Goal: Contribute content: Contribute content

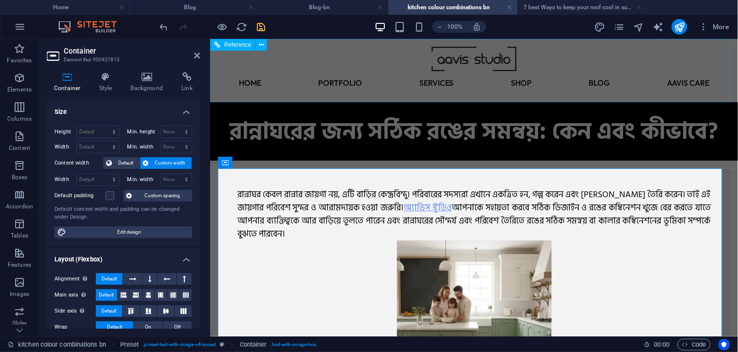
click at [356, 66] on figure at bounding box center [473, 58] width 512 height 24
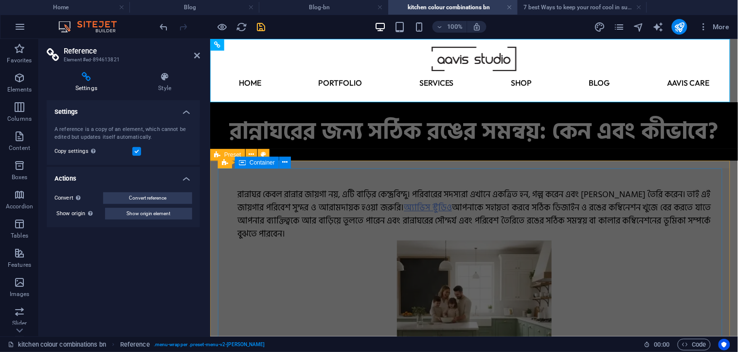
click at [302, 168] on div "রান্নাঘর কেবল রান্নার জায়গা নয়, এটি বাড়ির কেন্দ্রবিন্দু। পরিবারের সদস্যরা এখ…" at bounding box center [473, 291] width 512 height 246
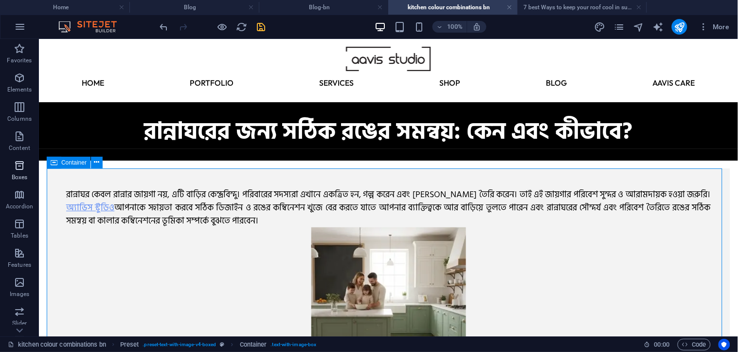
click at [6, 172] on span "Boxes" at bounding box center [19, 171] width 39 height 23
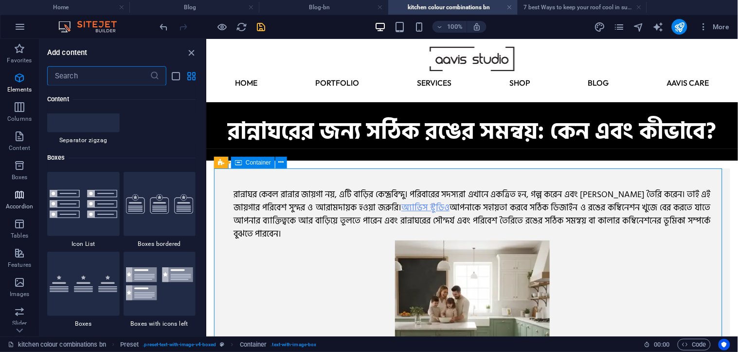
scroll to position [2763, 0]
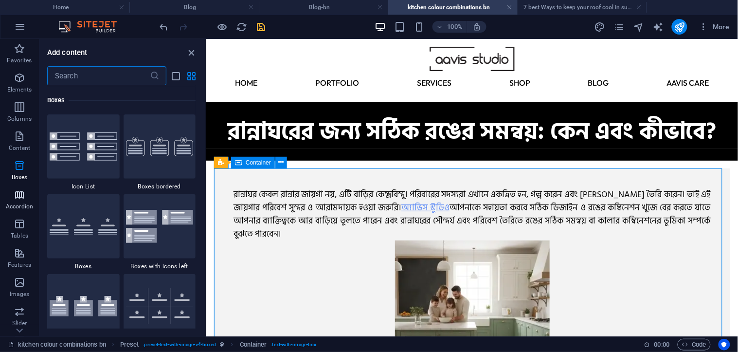
click at [17, 211] on span "Accordion" at bounding box center [19, 200] width 39 height 23
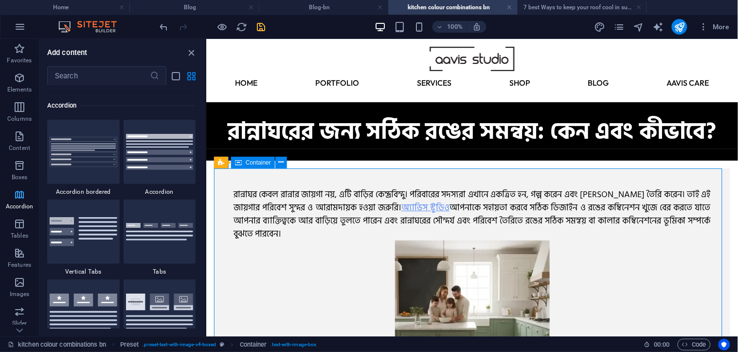
scroll to position [3185, 0]
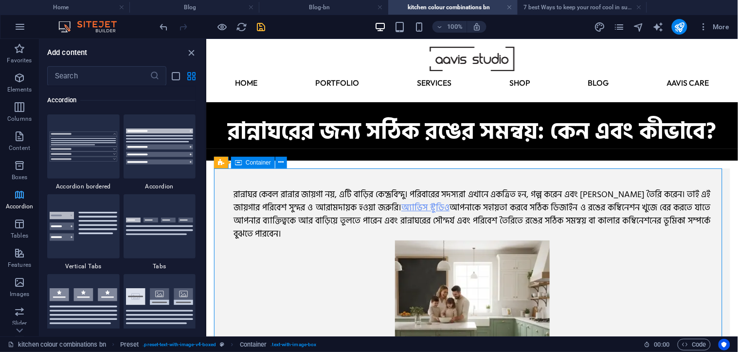
click at [17, 211] on span "Accordion" at bounding box center [19, 200] width 39 height 23
click at [13, 144] on p "Content" at bounding box center [19, 148] width 21 height 8
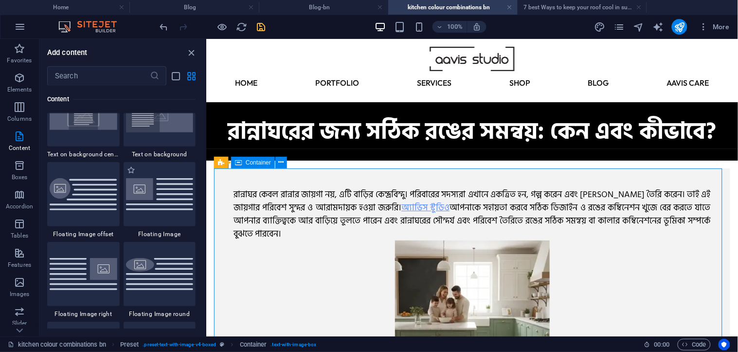
scroll to position [2142, 0]
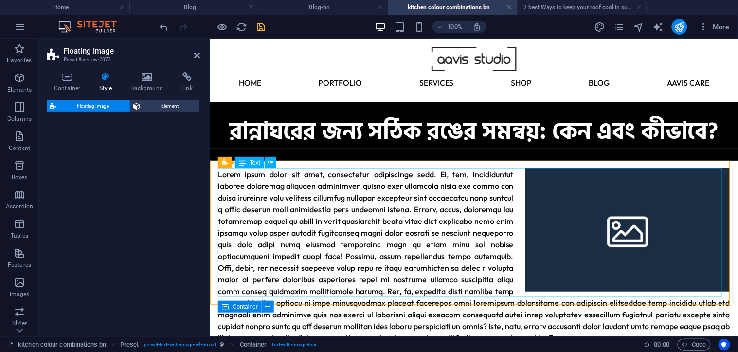
select select "%"
select select "rem"
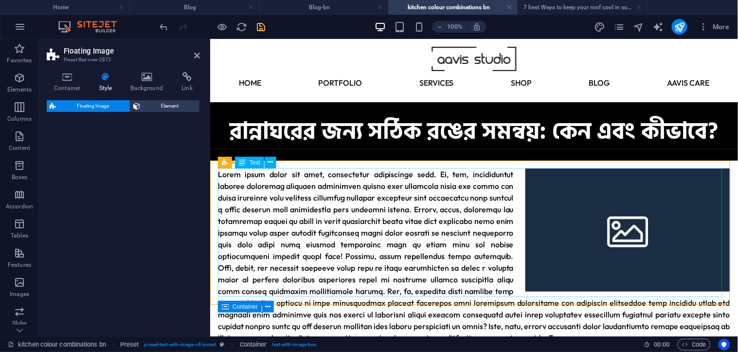
select select "preset-float-container-v3-default-right"
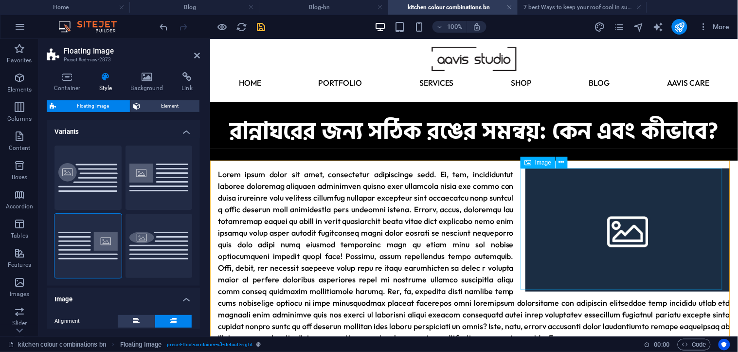
click at [614, 211] on figure at bounding box center [627, 229] width 205 height 123
click at [611, 214] on figure at bounding box center [627, 229] width 205 height 123
select select "%"
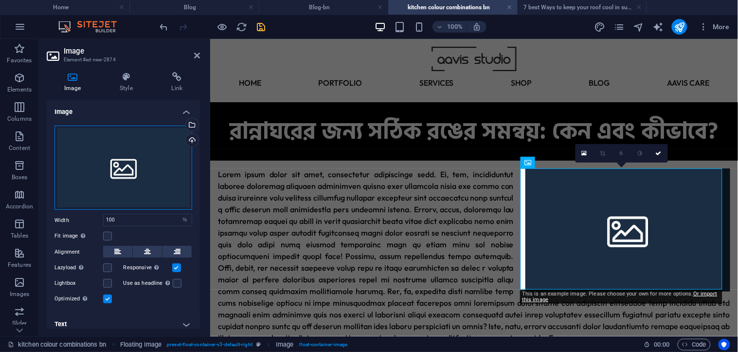
click at [149, 147] on div "Drag files here, click to choose files or select files from Files or our free s…" at bounding box center [123, 168] width 138 height 85
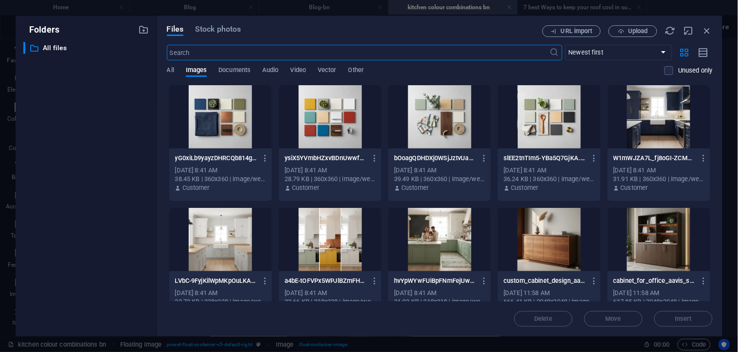
click at [411, 250] on div at bounding box center [439, 239] width 103 height 63
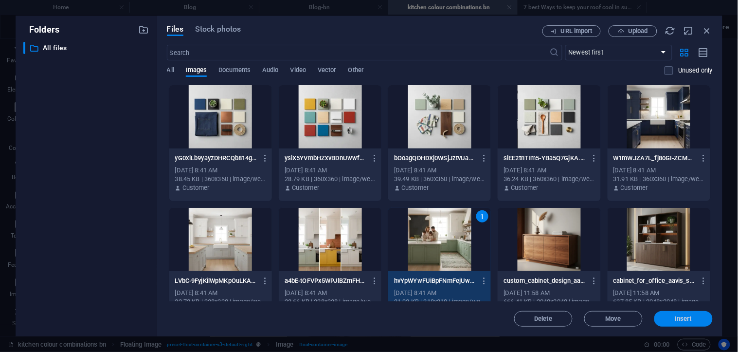
click at [671, 318] on span "Insert" at bounding box center [683, 319] width 51 height 6
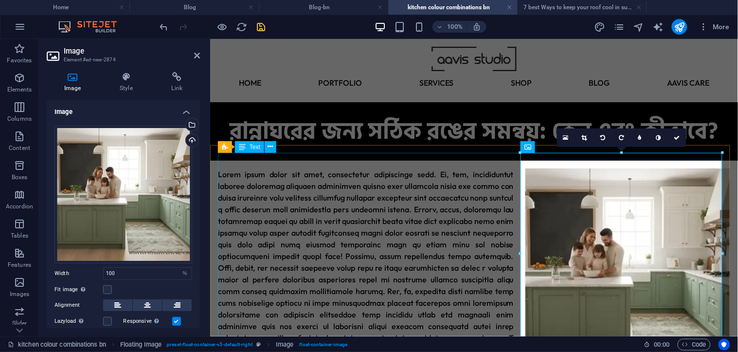
scroll to position [180, 0]
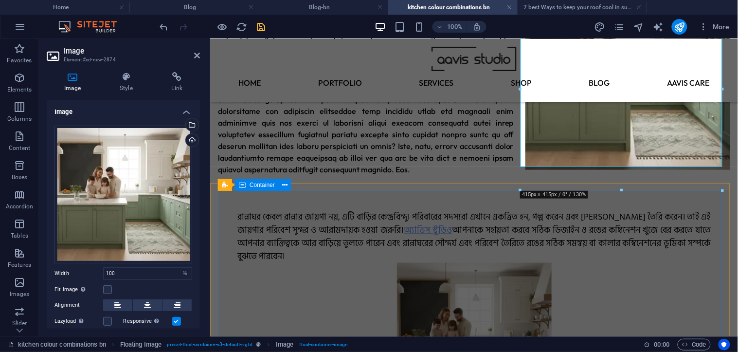
click at [419, 207] on div "রান্নাঘর কেবল রান্নার জায়গা নয়, এটি বাড়ির কেন্দ্রবিন্দু। পরিবারের সদস্যরা এখ…" at bounding box center [473, 313] width 512 height 246
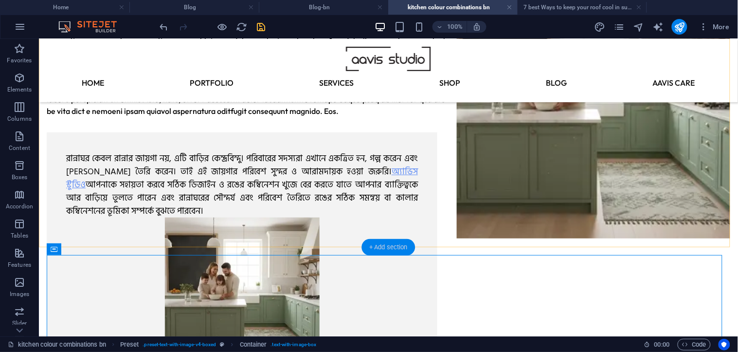
drag, startPoint x: 371, startPoint y: 253, endPoint x: 164, endPoint y: 217, distance: 210.0
click at [371, 253] on div "+ Add section" at bounding box center [388, 247] width 54 height 17
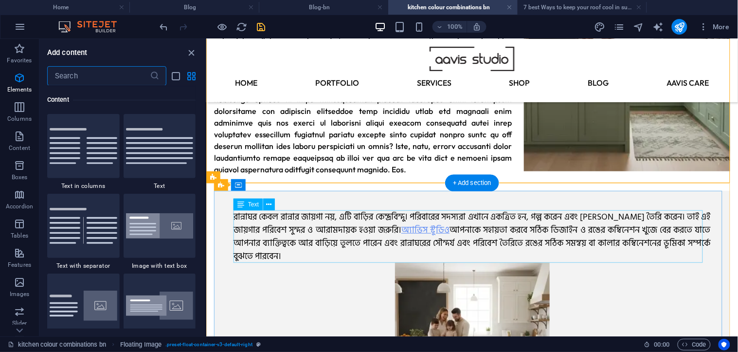
scroll to position [1782, 0]
click at [372, 264] on figure at bounding box center [471, 339] width 477 height 155
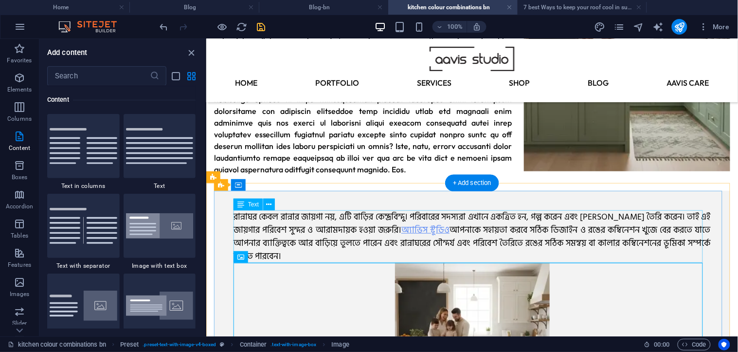
click at [357, 254] on div "রান্নাঘর কেবল রান্নার জায়গা নয়, এটি বাড়ির কেন্দ্রবিন্দু। পরিবারের সদস্যরা এখ…" at bounding box center [471, 236] width 477 height 53
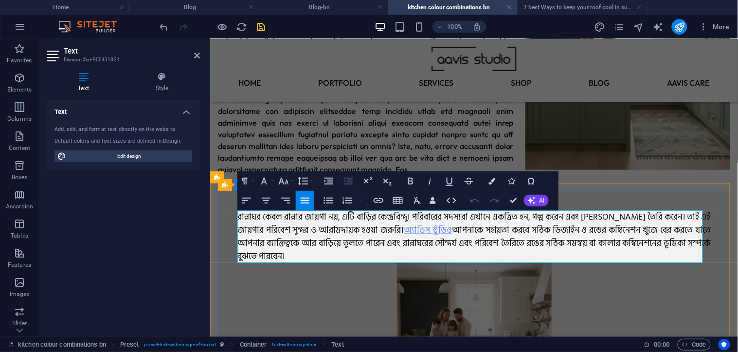
click at [359, 245] on span "রান্নাঘর কেবল রান্নার জায়গা নয়, এটি বাড়ির কেন্দ্রবিন্দু। পরিবারের সদস্যরা এখ…" at bounding box center [473, 236] width 473 height 54
copy span "lাi্dাsi aেco aাe্sাd eাt়iা ut়, laি eাd়িm aেe্a্miিv্qু। noিeাuেl nis্alা ex…"
click at [372, 139] on div at bounding box center [473, 69] width 512 height 210
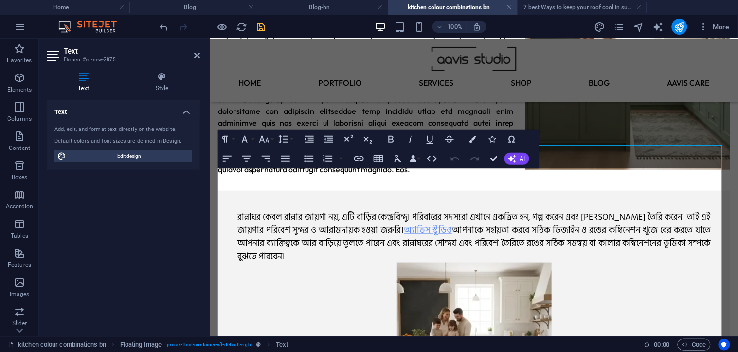
scroll to position [0, 0]
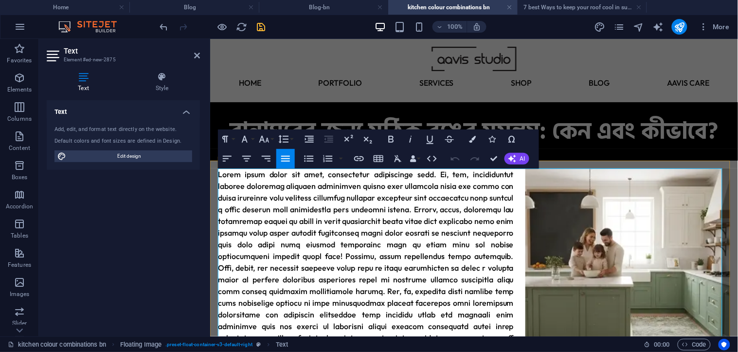
click at [343, 244] on p at bounding box center [473, 273] width 512 height 210
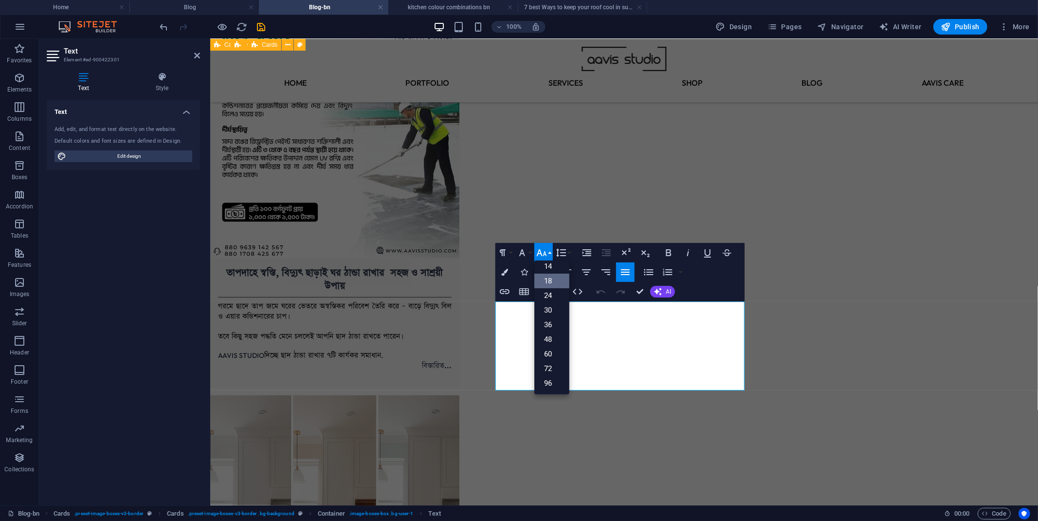
scroll to position [78, 0]
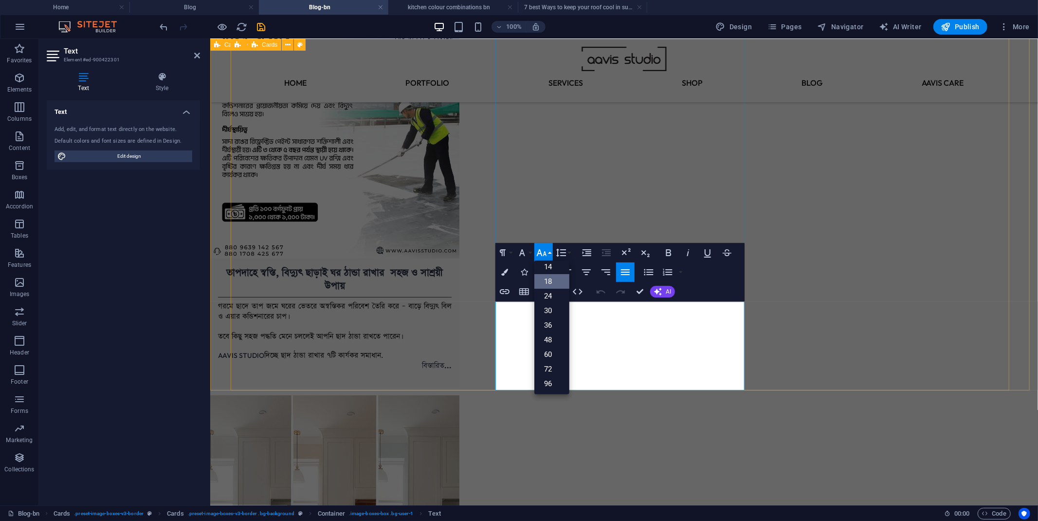
drag, startPoint x: 670, startPoint y: 353, endPoint x: 492, endPoint y: 306, distance: 184.2
click at [492, 306] on div "তাপদাহে স্বস্তি, বিদ্যুৎ ছাড়াই ঘর ঠান্ডা রাখার সহজ ও সাশ্রয়ী উপায় গরমে ছাদে তা…" at bounding box center [599, 512] width 778 height 1006
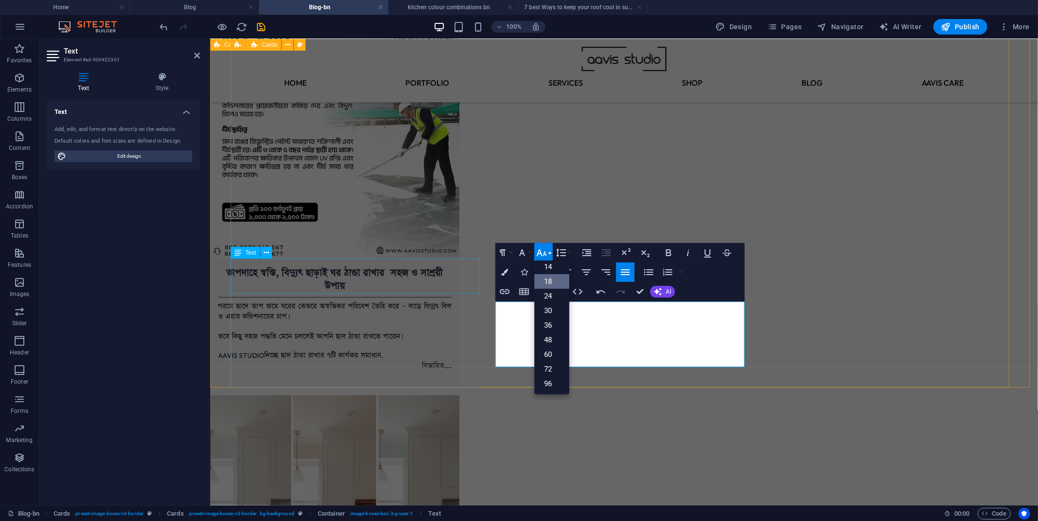
drag, startPoint x: 662, startPoint y: 334, endPoint x: 474, endPoint y: 290, distance: 193.2
click at [474, 290] on div "তাপদাহে স্বস্তি, বিদ্যুৎ ছাড়াই ঘর ঠান্ডা রাখার সহজ ও সাশ্রয়ী উপায় গরমে ছাদে তা…" at bounding box center [599, 495] width 794 height 989
click at [528, 251] on button "Font Family" at bounding box center [524, 252] width 18 height 19
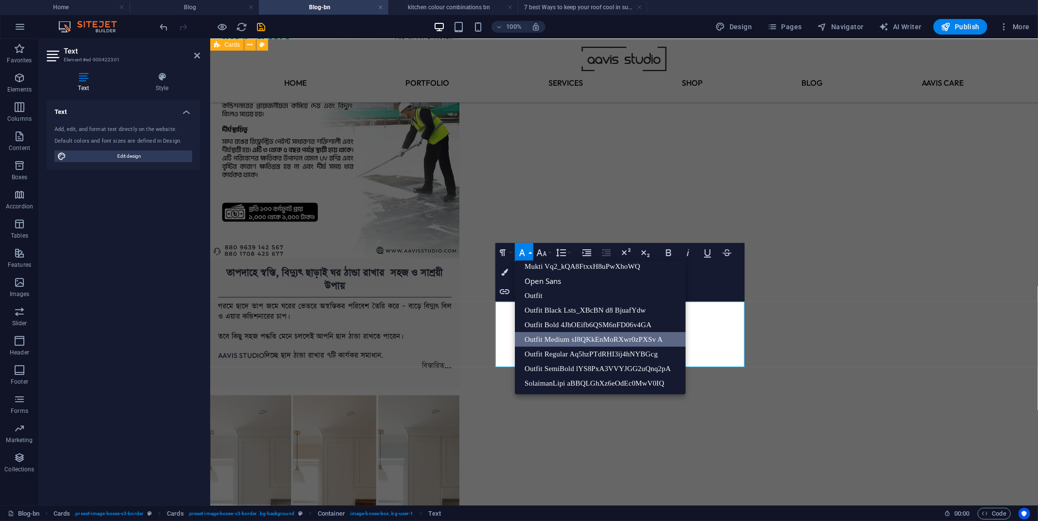
scroll to position [165, 0]
click at [571, 351] on link "SolaimanLipi aBBQLGhXz6eOdEc0MwV0IQ" at bounding box center [600, 383] width 171 height 15
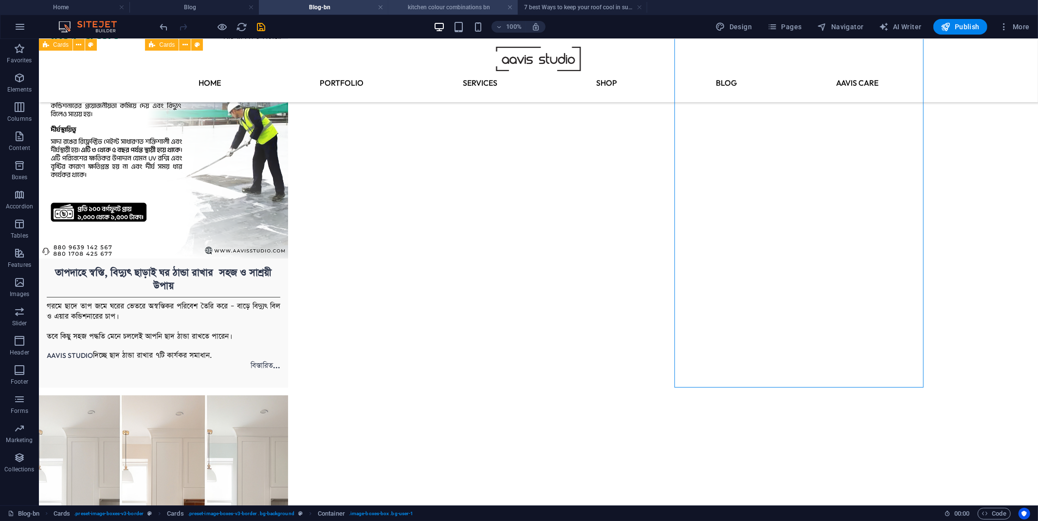
click at [432, 6] on h4 "kitchen colour combinations bn" at bounding box center [452, 7] width 129 height 11
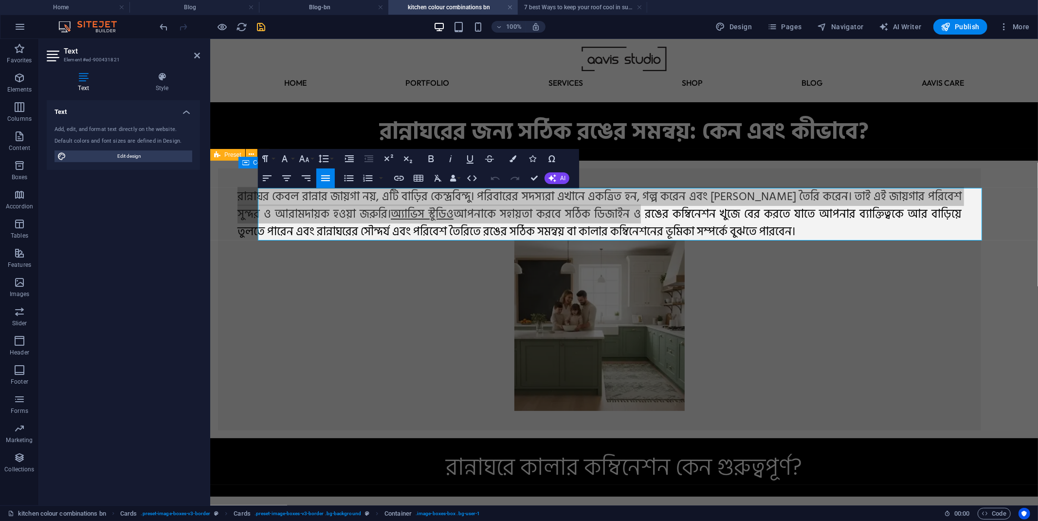
scroll to position [0, 0]
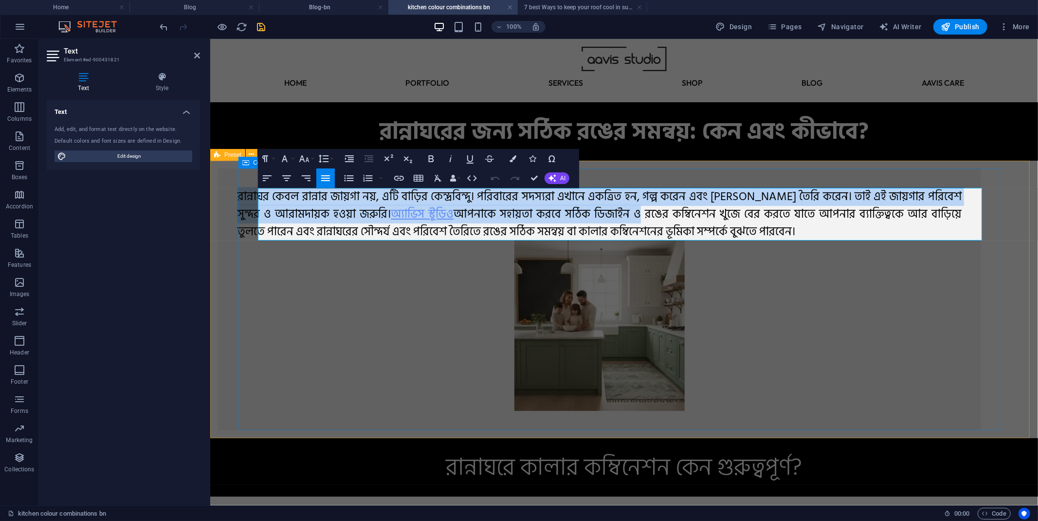
drag, startPoint x: 785, startPoint y: 227, endPoint x: 241, endPoint y: 199, distance: 545.1
click at [241, 199] on div "রান্নাঘর কেবল রান্নার জায়গা নয়, এটি বাড়ির কেন্দ্রবিন্দু। পরিবারের সদস্যরা এখ…" at bounding box center [598, 299] width 763 height 262
copy span "lাi্dাsi aেco aাe্sাd eাt়iা ut়, laি eাd়িm aেe্a্miিv্qু। noিeাuেl nis্alা ex…"
click at [560, 4] on h4 "7 best Ways to keep your roof cool in summer 2025" at bounding box center [582, 7] width 129 height 11
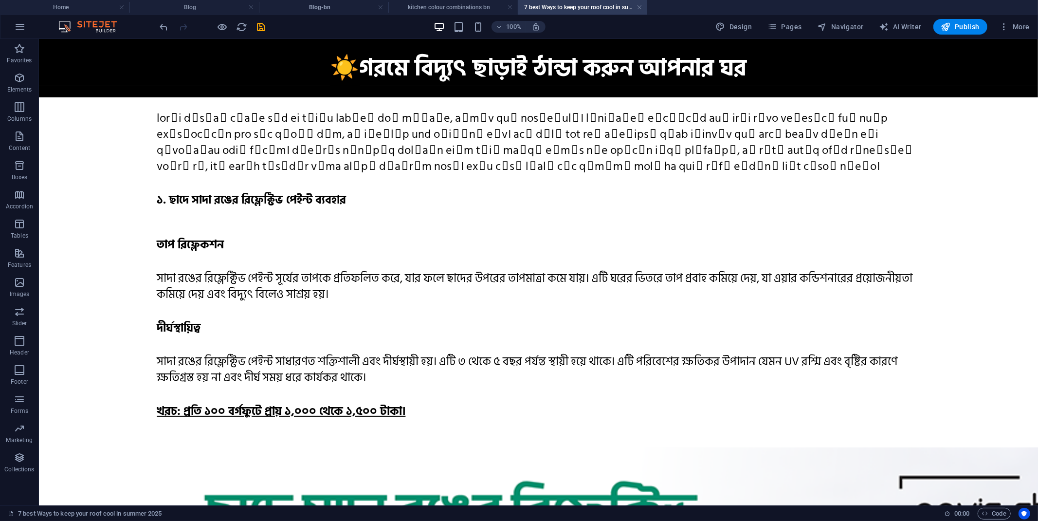
click at [340, 16] on div "100% Design Pages Navigator AI Writer Publish More" at bounding box center [518, 26] width 1037 height 23
click at [333, 11] on h4 "Blog-bn" at bounding box center [323, 7] width 129 height 11
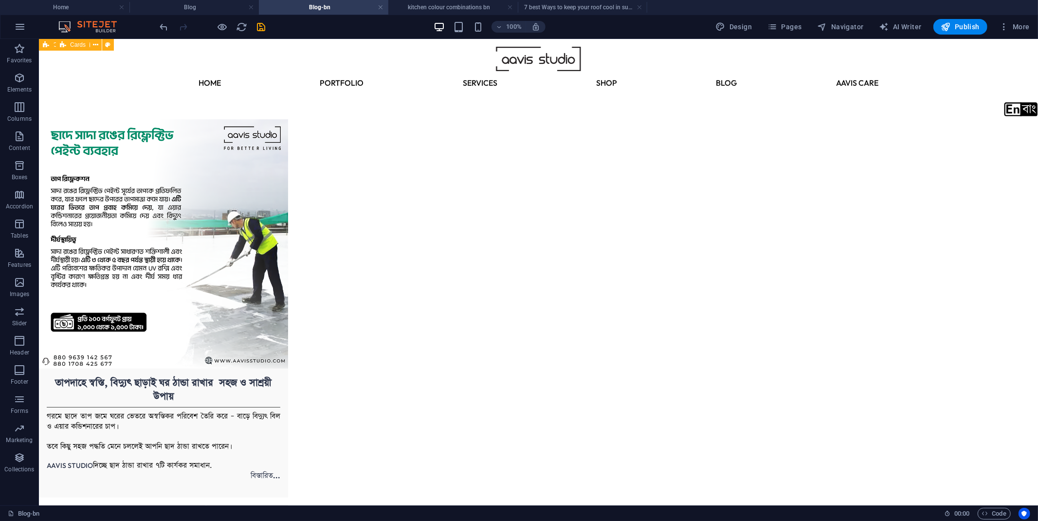
scroll to position [63, 0]
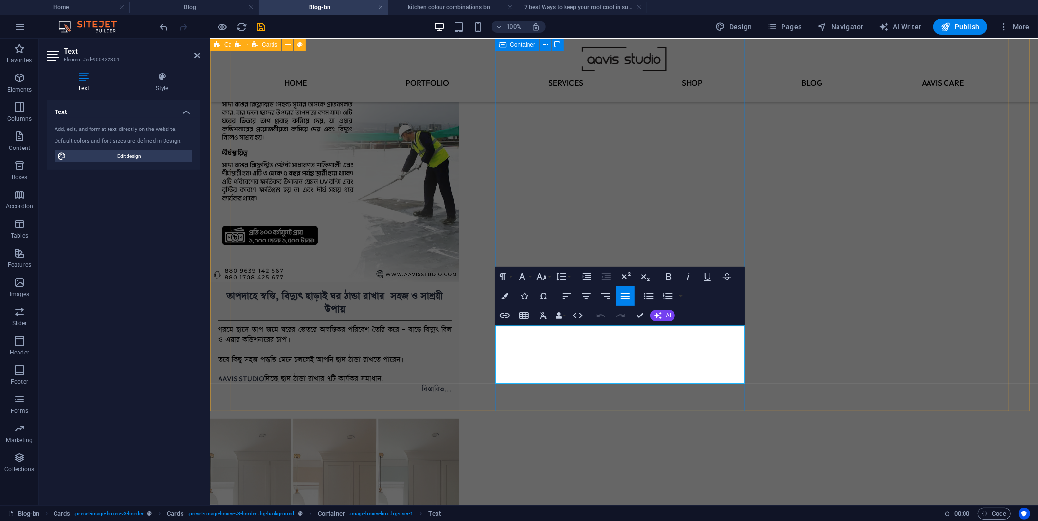
drag, startPoint x: 648, startPoint y: 346, endPoint x: 492, endPoint y: 324, distance: 157.2
click at [492, 324] on div "তাপদাহে স্বস্তি, বিদ্যুৎ ছাড়াই ঘর ঠান্ডা রাখার সহজ ও সাশ্রয়ী উপায় গরমে ছাদে তা…" at bounding box center [599, 520] width 778 height 976
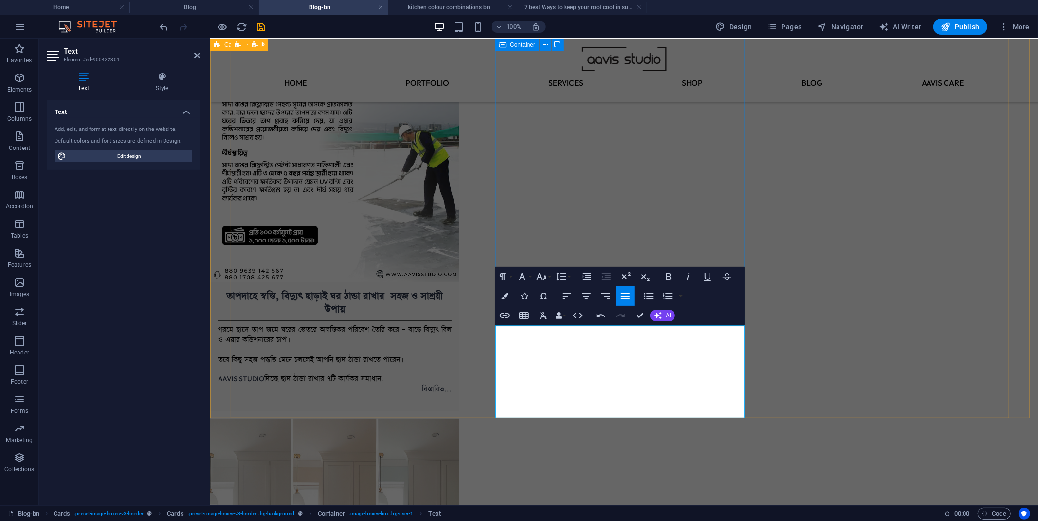
drag, startPoint x: 673, startPoint y: 385, endPoint x: 498, endPoint y: 323, distance: 185.9
click at [536, 281] on icon "button" at bounding box center [542, 277] width 12 height 12
click at [530, 280] on button "Font Family" at bounding box center [524, 276] width 18 height 19
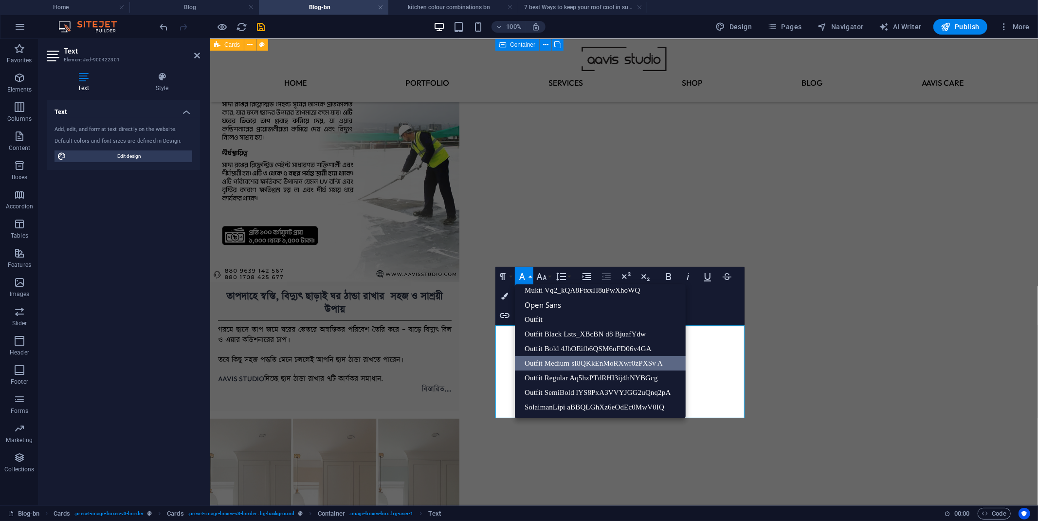
scroll to position [165, 0]
click at [571, 351] on link "SolaimanLipi aBBQLGhXz6eOdEc0MwV0IQ" at bounding box center [600, 407] width 171 height 15
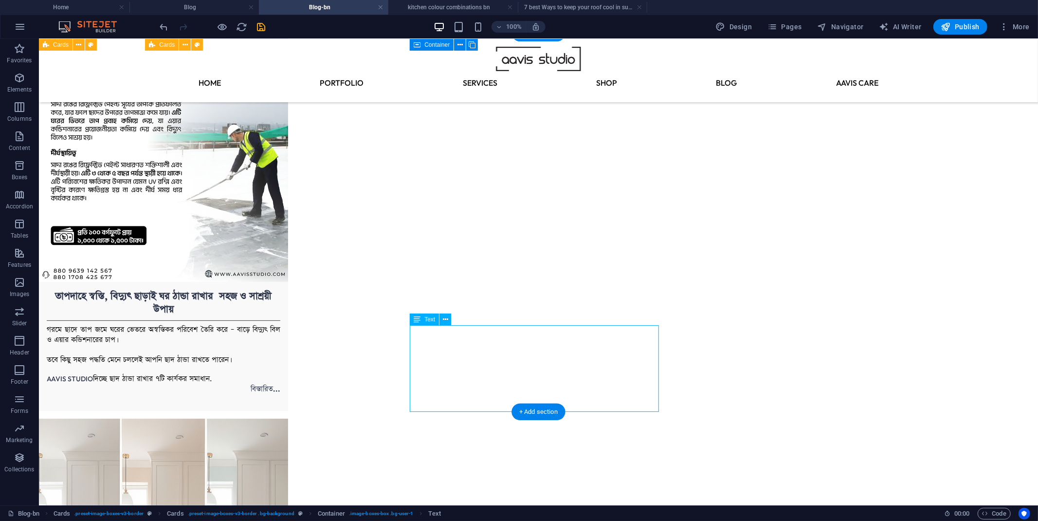
drag, startPoint x: 439, startPoint y: 344, endPoint x: 417, endPoint y: 336, distance: 23.2
drag, startPoint x: 572, startPoint y: 307, endPoint x: 477, endPoint y: 290, distance: 96.4
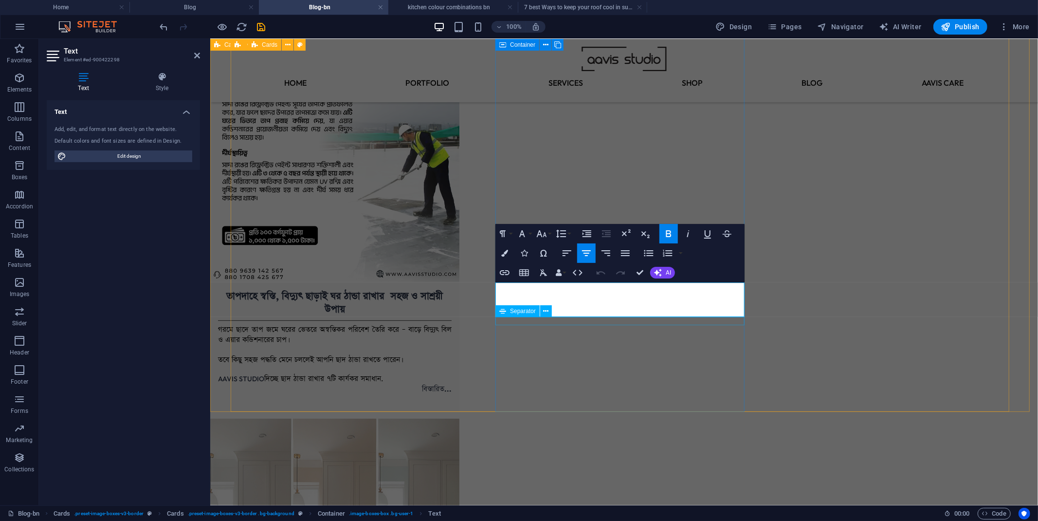
drag, startPoint x: 552, startPoint y: 292, endPoint x: 686, endPoint y: 320, distance: 136.5
click at [502, 273] on icon "button" at bounding box center [505, 273] width 12 height 12
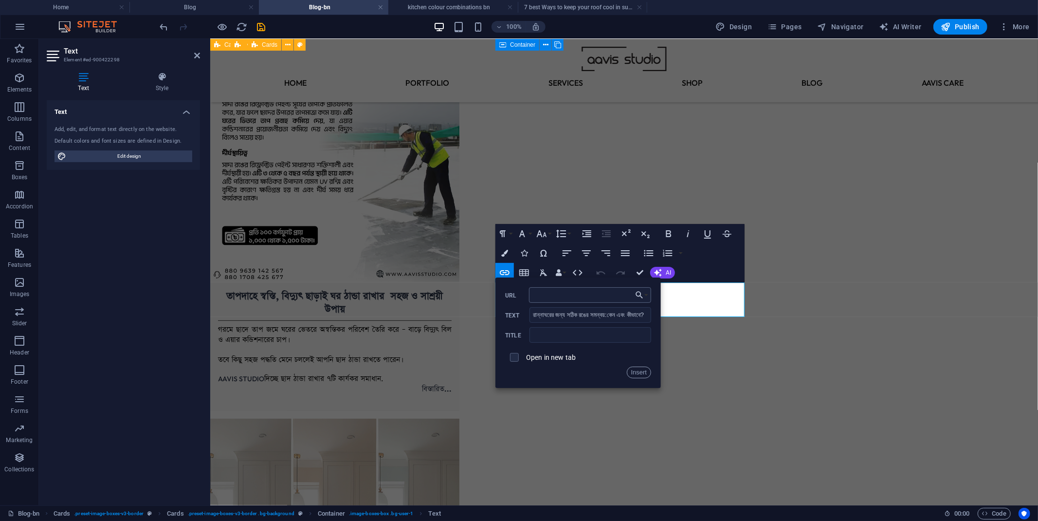
click at [567, 297] on input "URL" at bounding box center [590, 295] width 123 height 16
click at [645, 293] on button "Choose Link" at bounding box center [641, 295] width 18 height 16
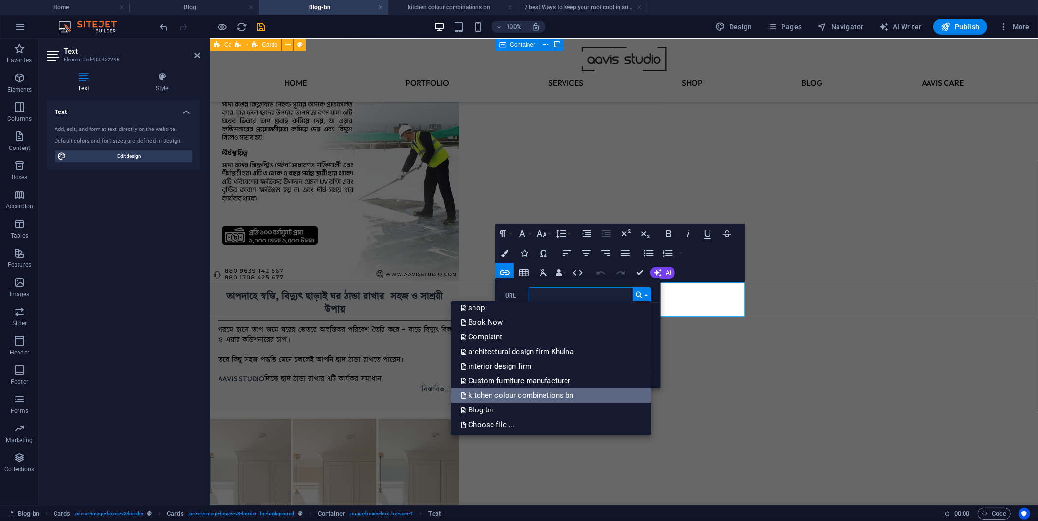
click at [548, 351] on p "kitchen colour combinations bn" at bounding box center [517, 395] width 115 height 15
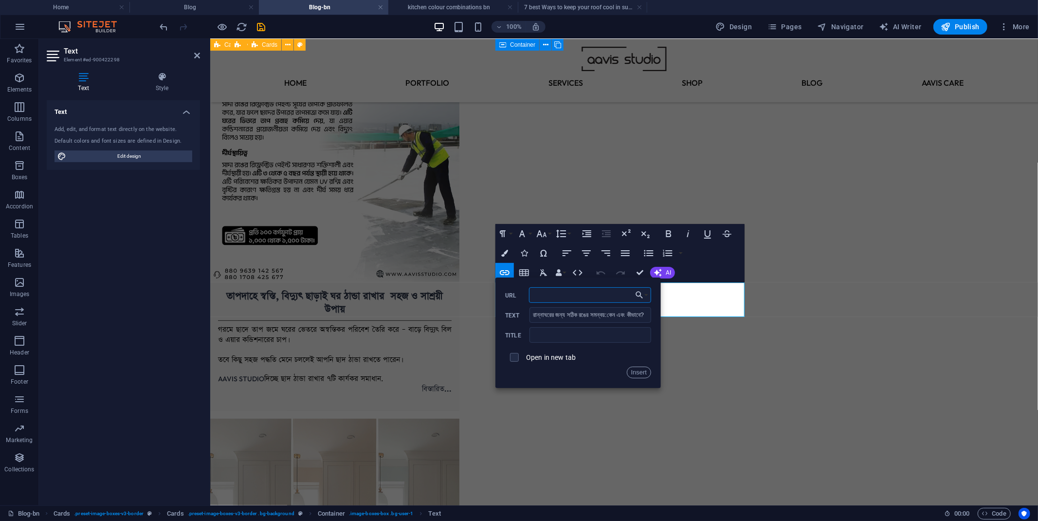
scroll to position [0, 6]
click at [638, 351] on button "Insert" at bounding box center [639, 372] width 25 height 12
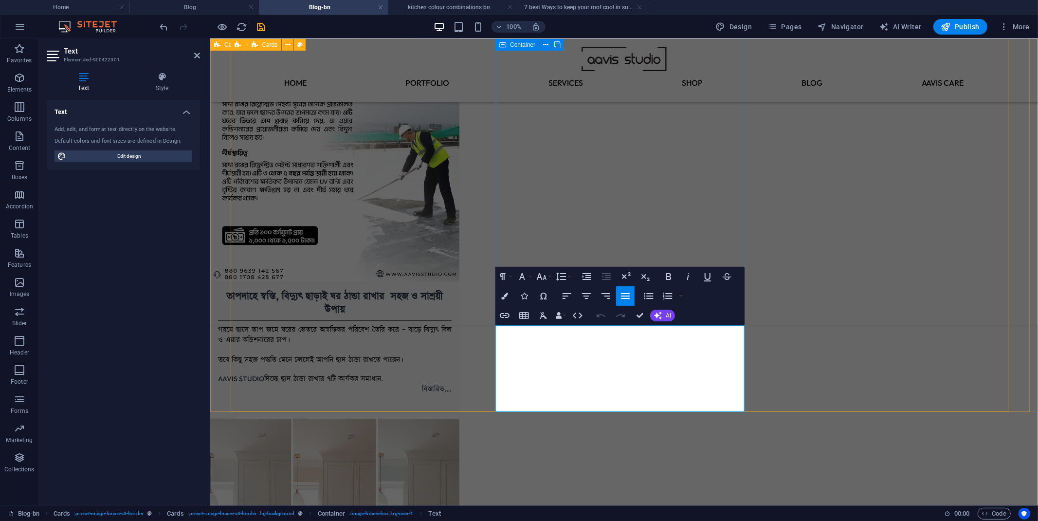
drag, startPoint x: 705, startPoint y: 381, endPoint x: 744, endPoint y: 389, distance: 39.2
click at [506, 312] on icon "button" at bounding box center [505, 315] width 12 height 12
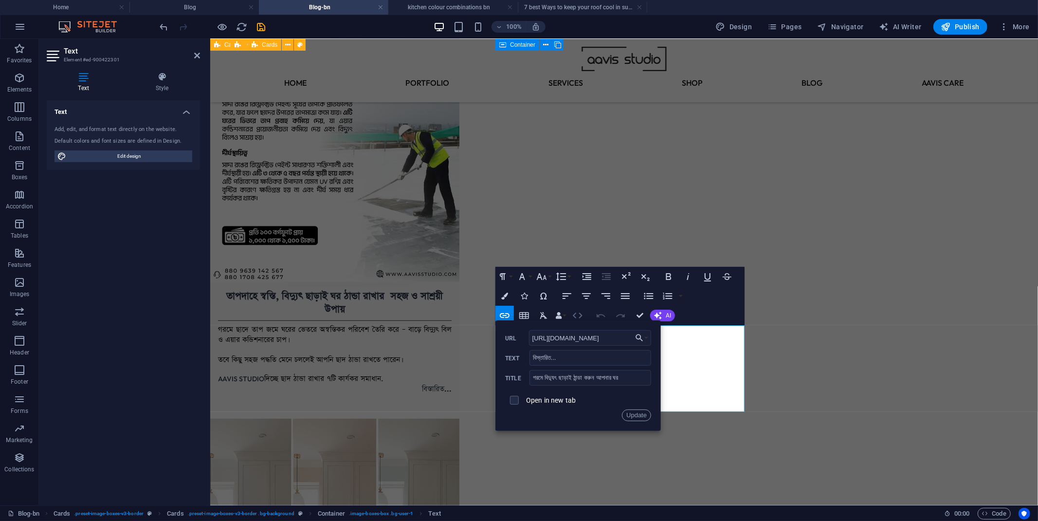
scroll to position [0, 117]
click at [649, 336] on button "Choose Link" at bounding box center [641, 338] width 18 height 16
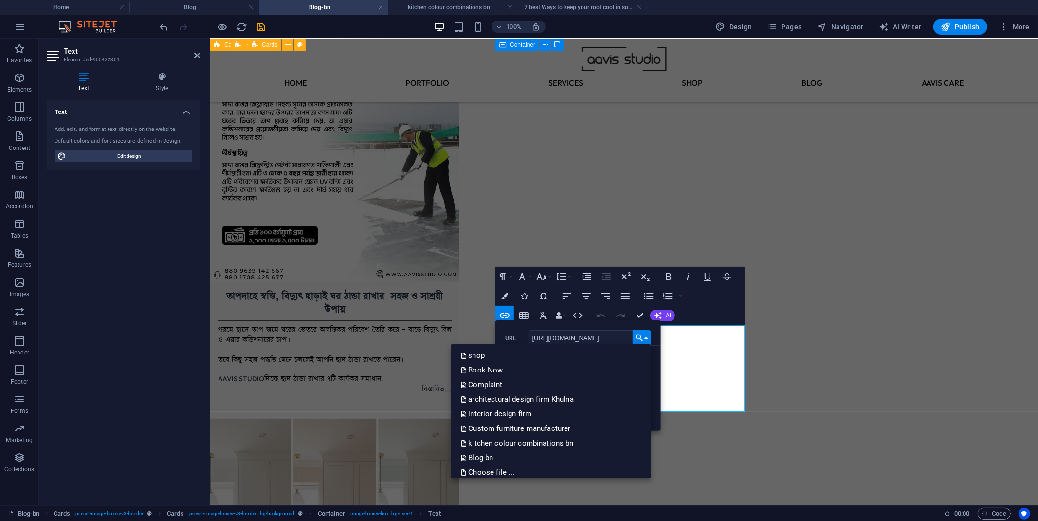
scroll to position [165, 0]
click at [561, 351] on p "kitchen colour combinations bn" at bounding box center [517, 438] width 115 height 15
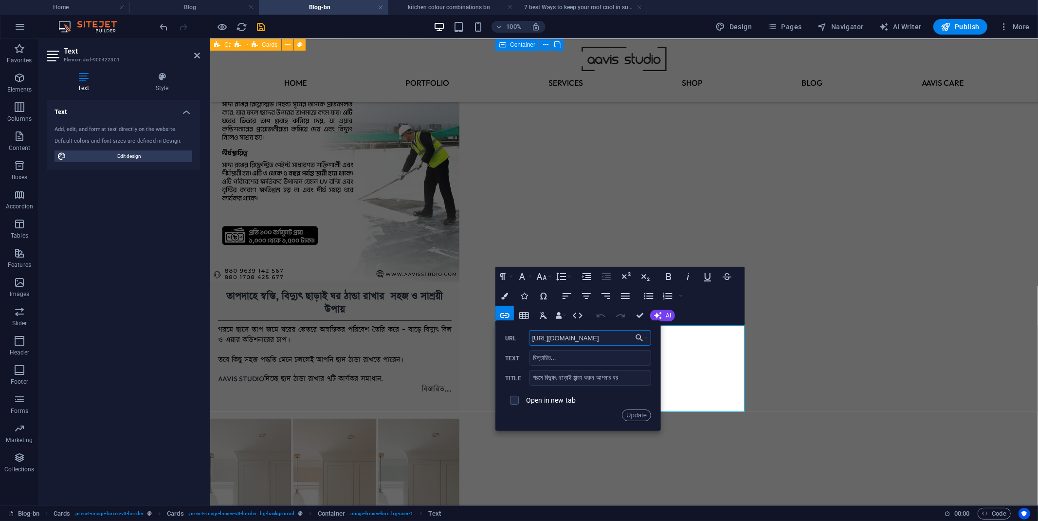
scroll to position [0, 6]
click at [634, 351] on button "Update" at bounding box center [636, 415] width 29 height 12
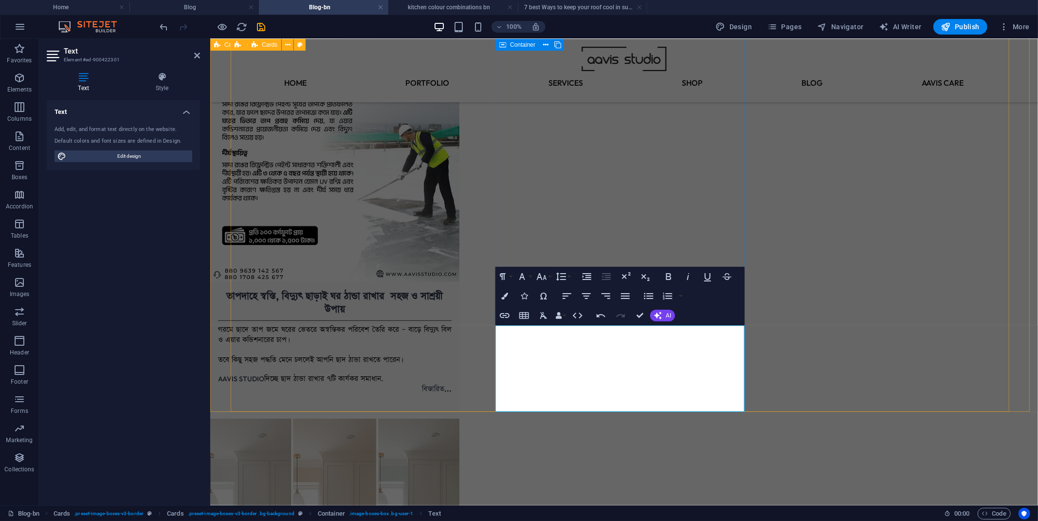
drag, startPoint x: 541, startPoint y: 356, endPoint x: 686, endPoint y: 379, distance: 146.9
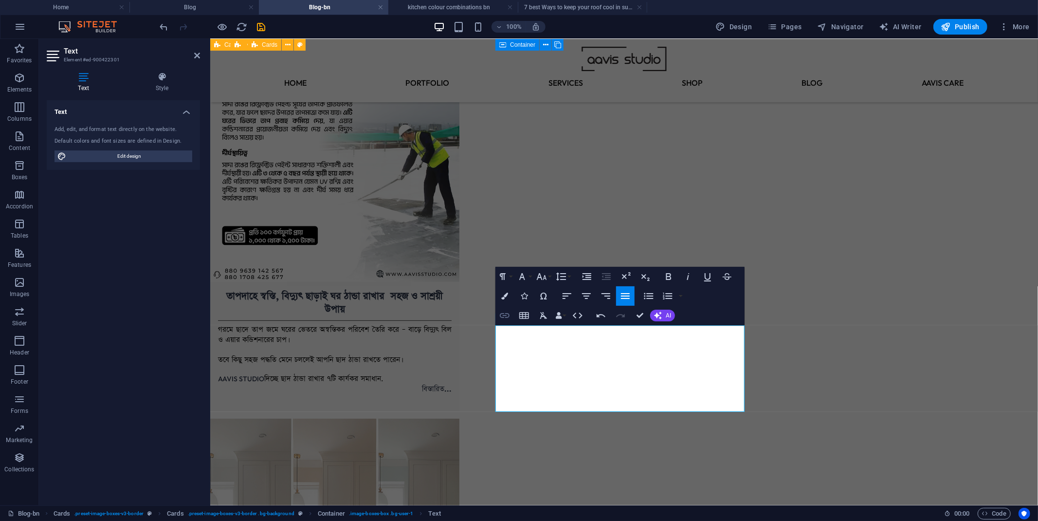
type input "আপনাকে সহায়তা করবে সঠিক ডিজাইন ও রঙের কম্বিনেশন খুজে বের করতে যাতে আপনার ব্যাক্…"
click at [507, 314] on icon "button" at bounding box center [505, 315] width 10 height 5
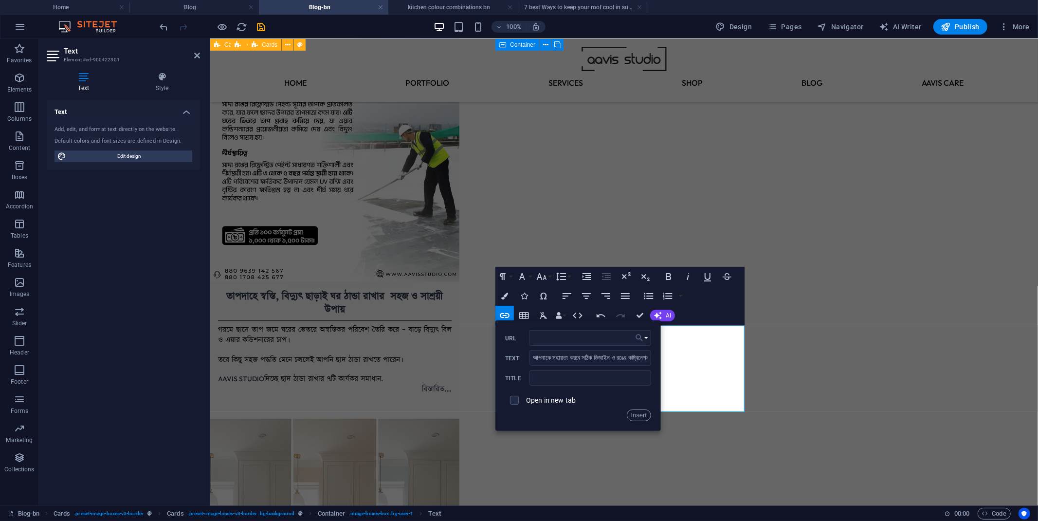
click at [642, 341] on icon "button" at bounding box center [639, 337] width 7 height 7
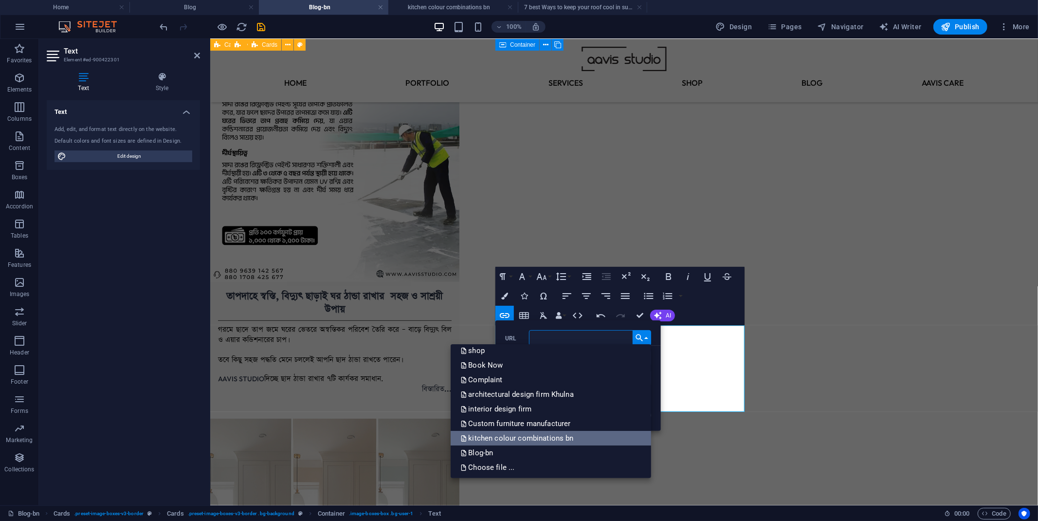
click at [541, 351] on p "kitchen colour combinations bn" at bounding box center [517, 438] width 115 height 15
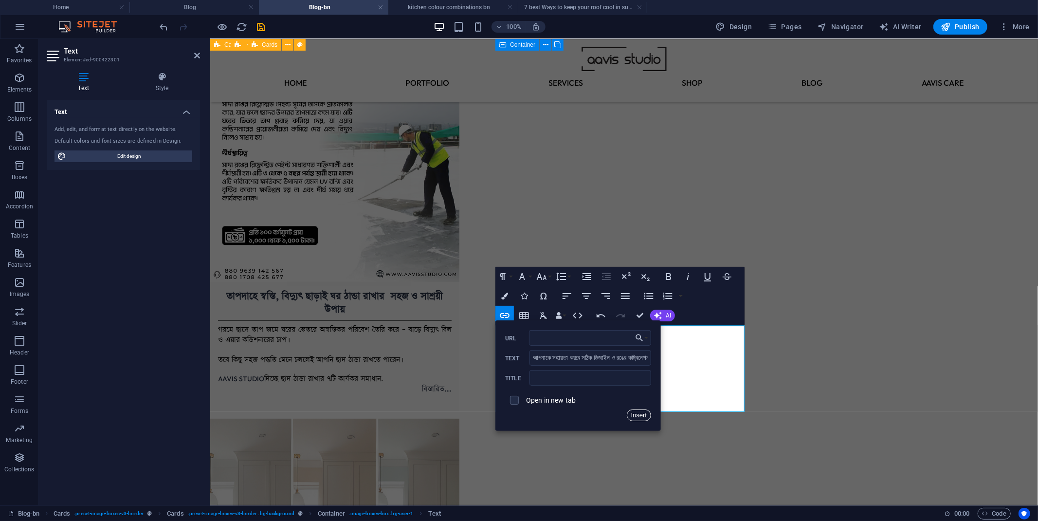
click at [645, 351] on button "Insert" at bounding box center [639, 415] width 25 height 12
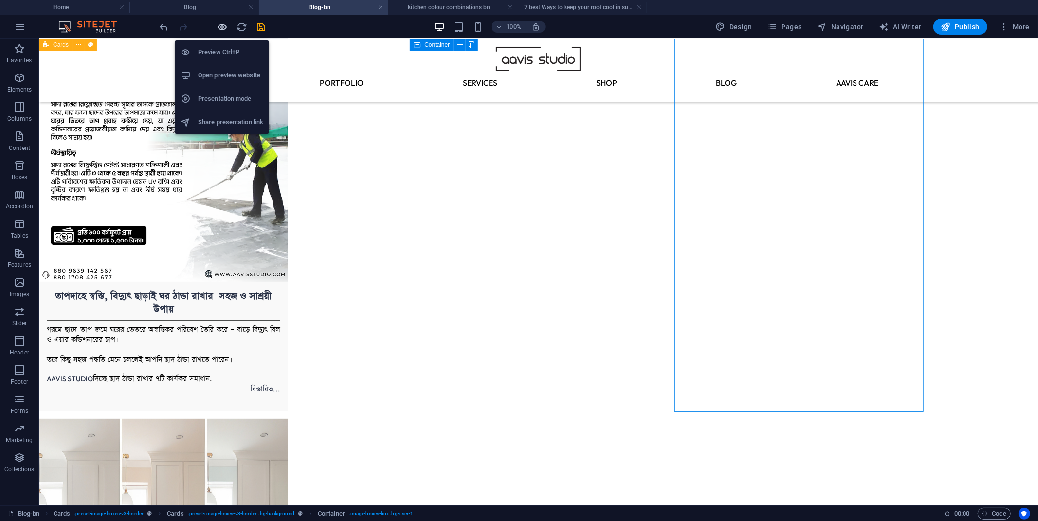
click at [0, 0] on icon "button" at bounding box center [0, 0] width 0 height 0
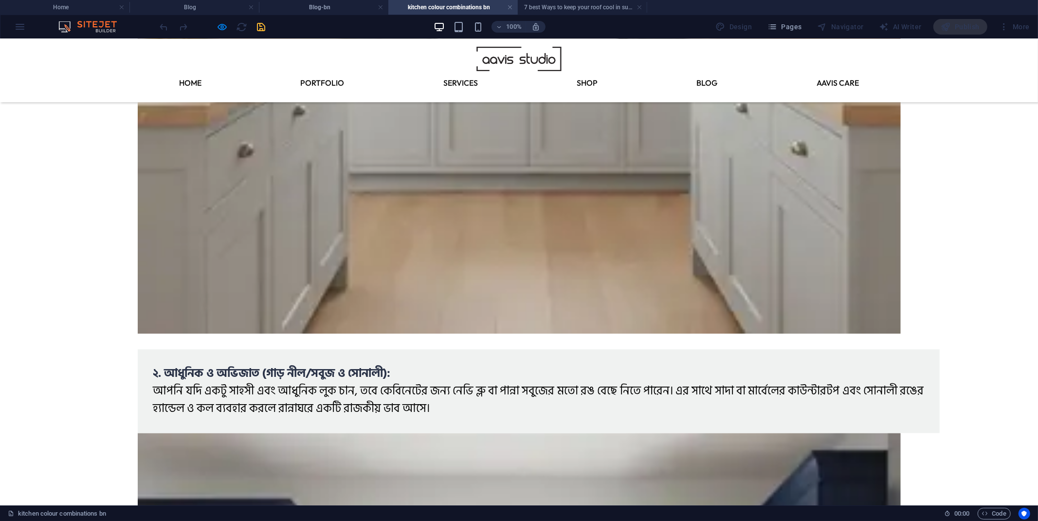
scroll to position [1919, 0]
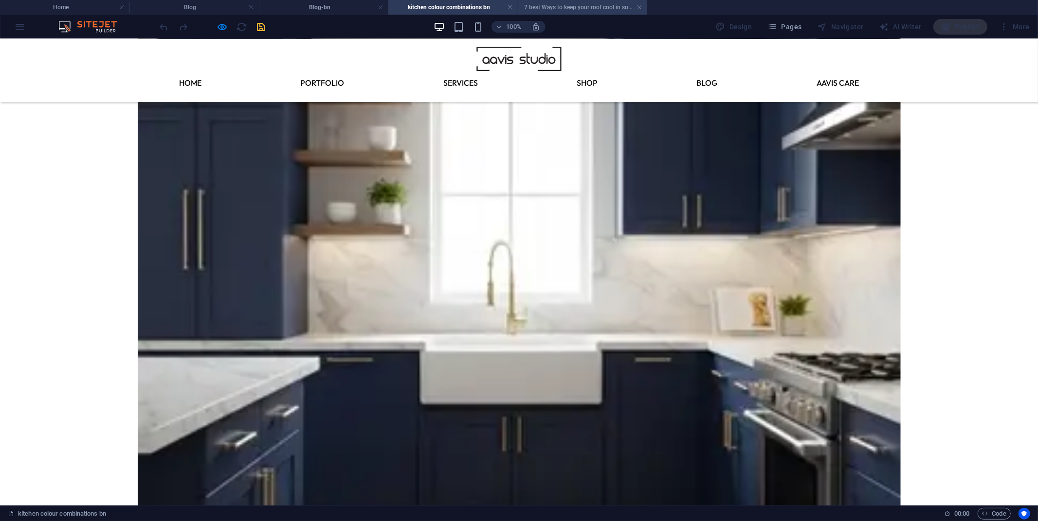
click at [572, 12] on h4 "7 best Ways to keep your roof cool in summer 2025" at bounding box center [582, 7] width 129 height 11
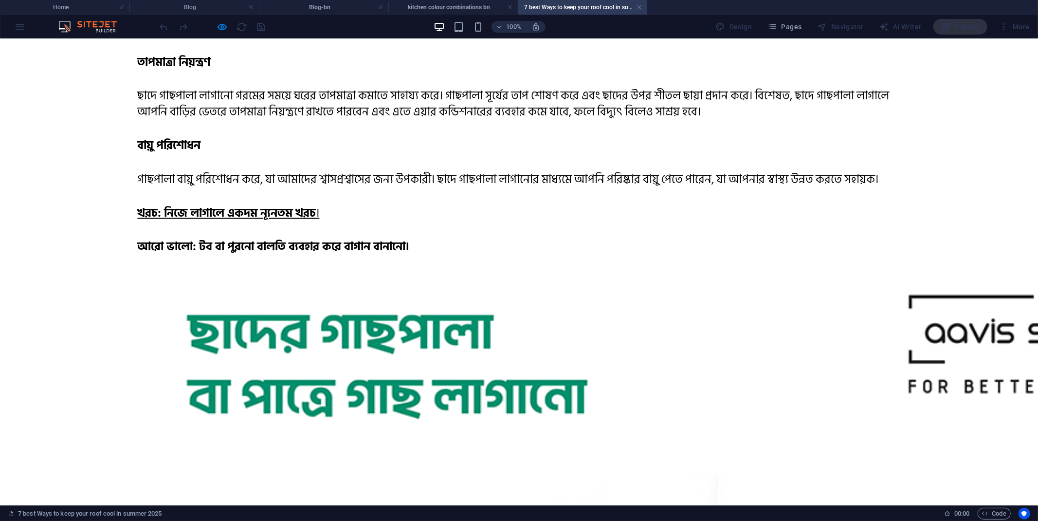
scroll to position [5406, 0]
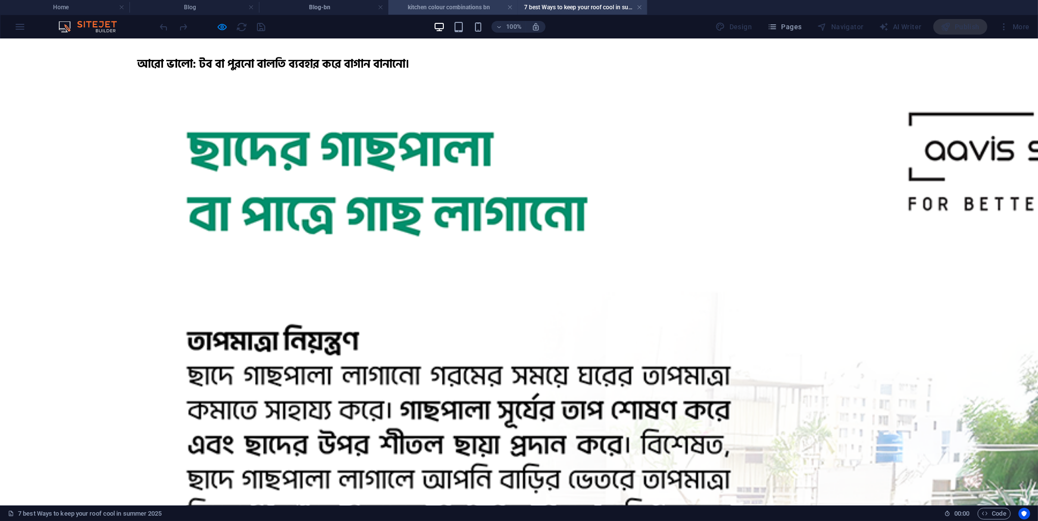
click at [455, 9] on h4 "kitchen colour combinations bn" at bounding box center [452, 7] width 129 height 11
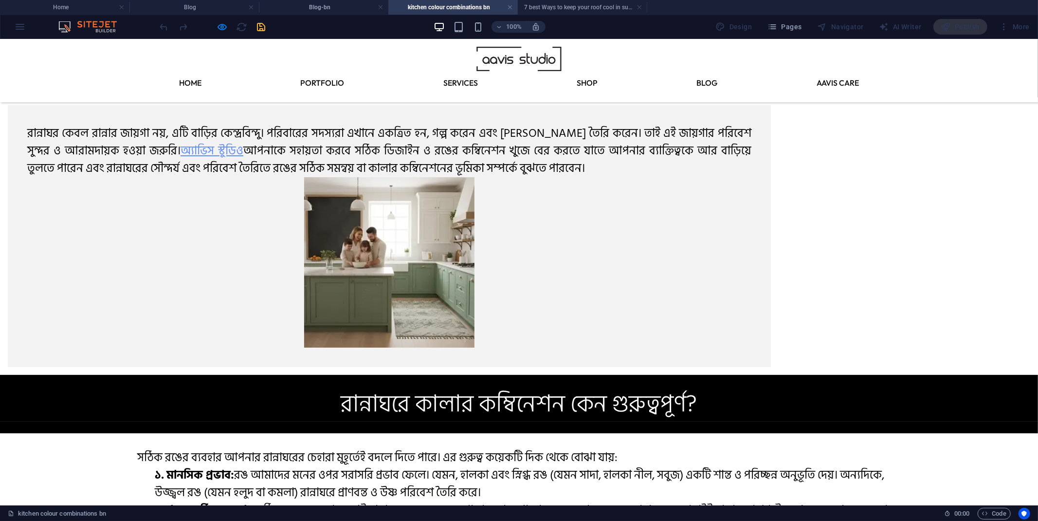
scroll to position [0, 0]
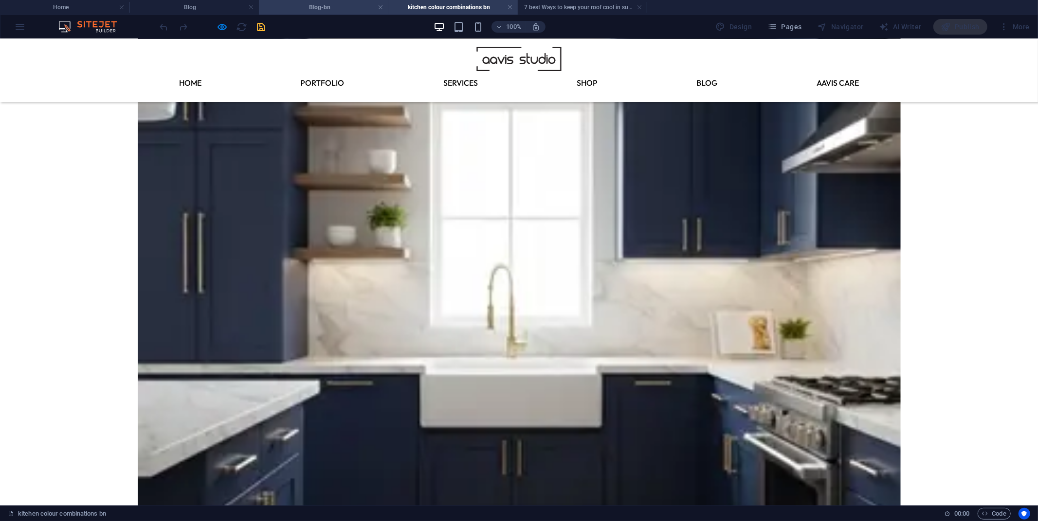
click at [307, 11] on h4 "Blog-bn" at bounding box center [323, 7] width 129 height 11
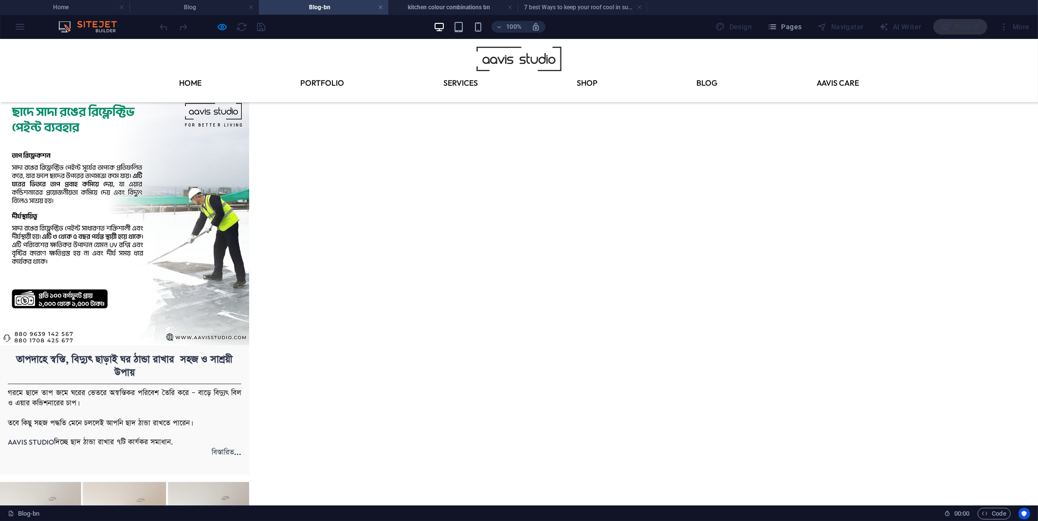
scroll to position [1872, 0]
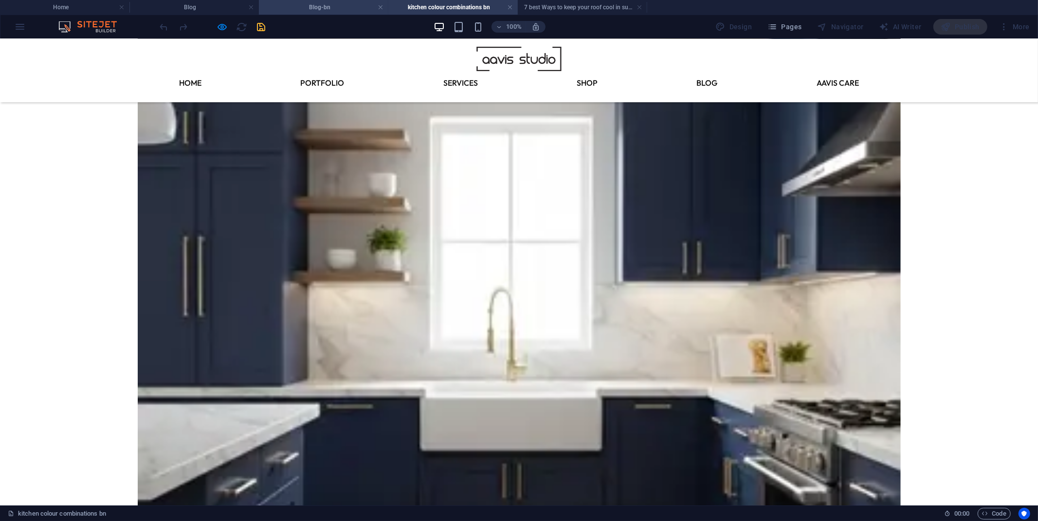
click at [322, 8] on h4 "Blog-bn" at bounding box center [323, 7] width 129 height 11
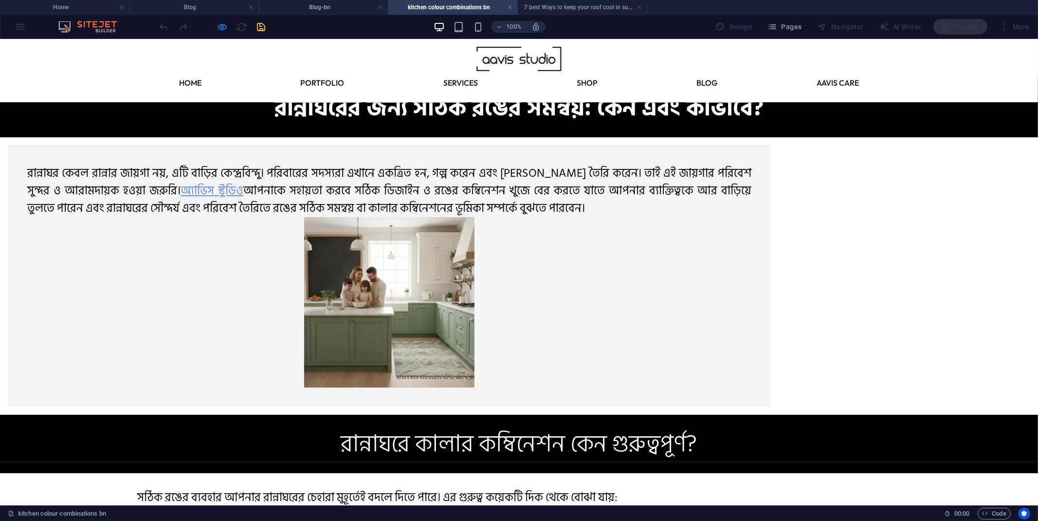
scroll to position [1849, 0]
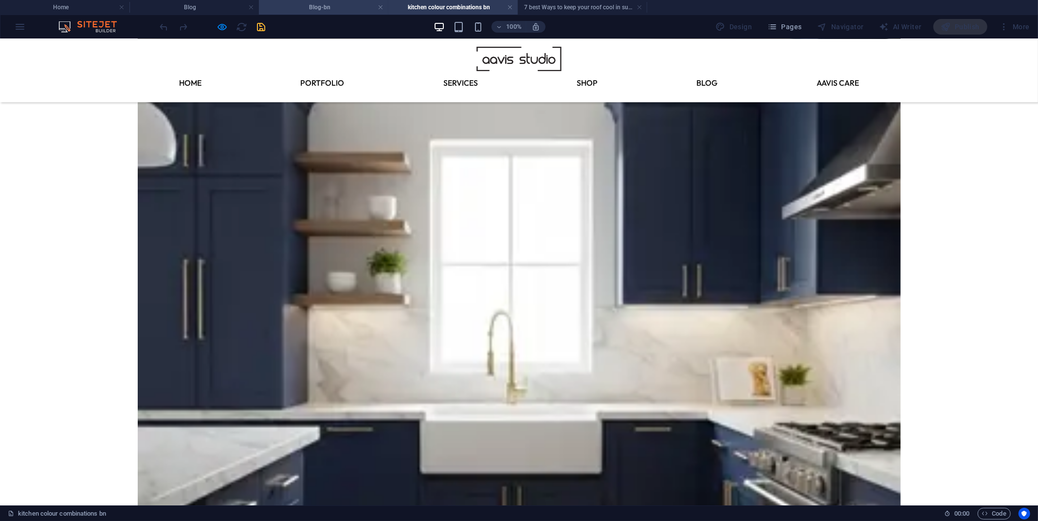
click at [323, 12] on h4 "Blog-bn" at bounding box center [323, 7] width 129 height 11
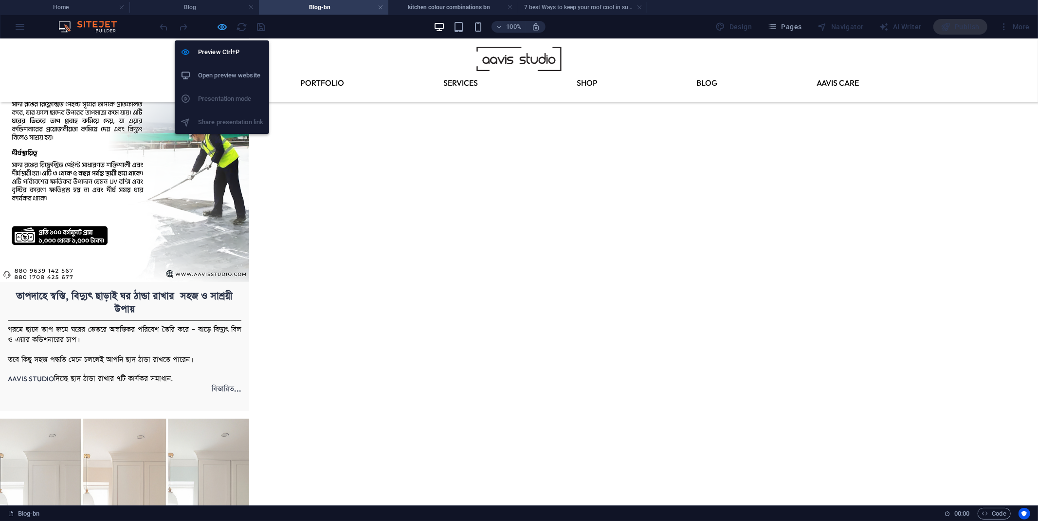
click at [0, 0] on icon "button" at bounding box center [0, 0] width 0 height 0
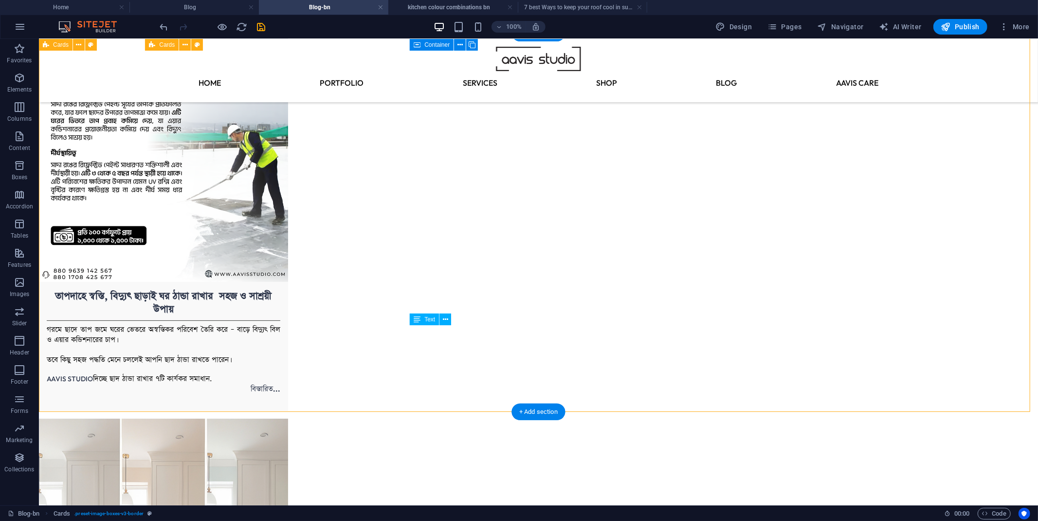
drag, startPoint x: 439, startPoint y: 342, endPoint x: 426, endPoint y: 333, distance: 16.1
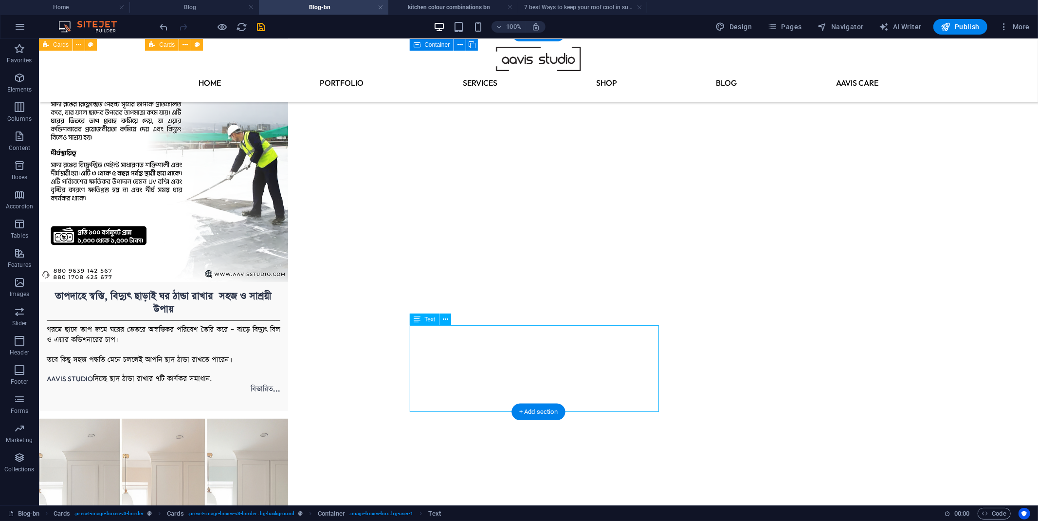
drag, startPoint x: 435, startPoint y: 350, endPoint x: 419, endPoint y: 334, distance: 22.4
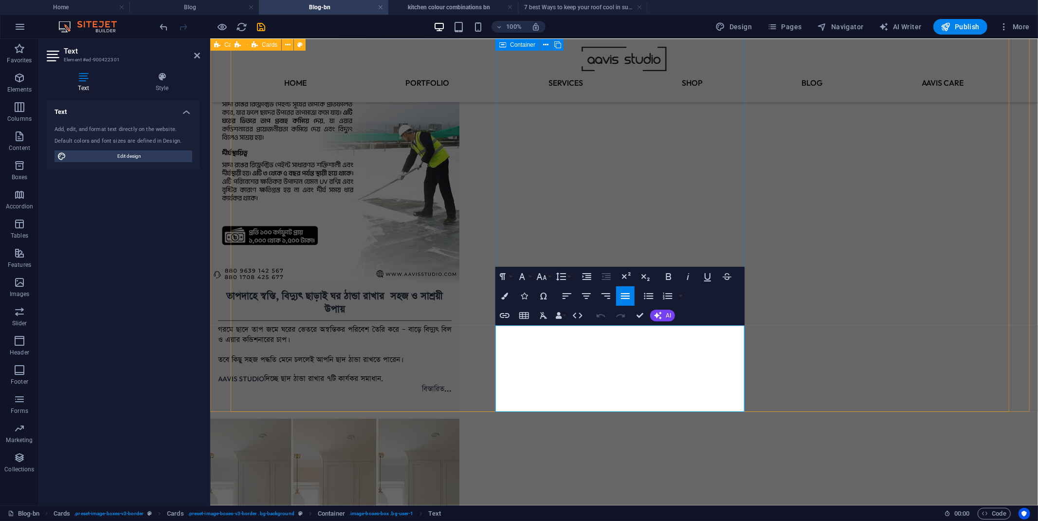
drag, startPoint x: 524, startPoint y: 348, endPoint x: 506, endPoint y: 333, distance: 22.7
drag, startPoint x: 525, startPoint y: 346, endPoint x: 706, endPoint y: 362, distance: 181.2
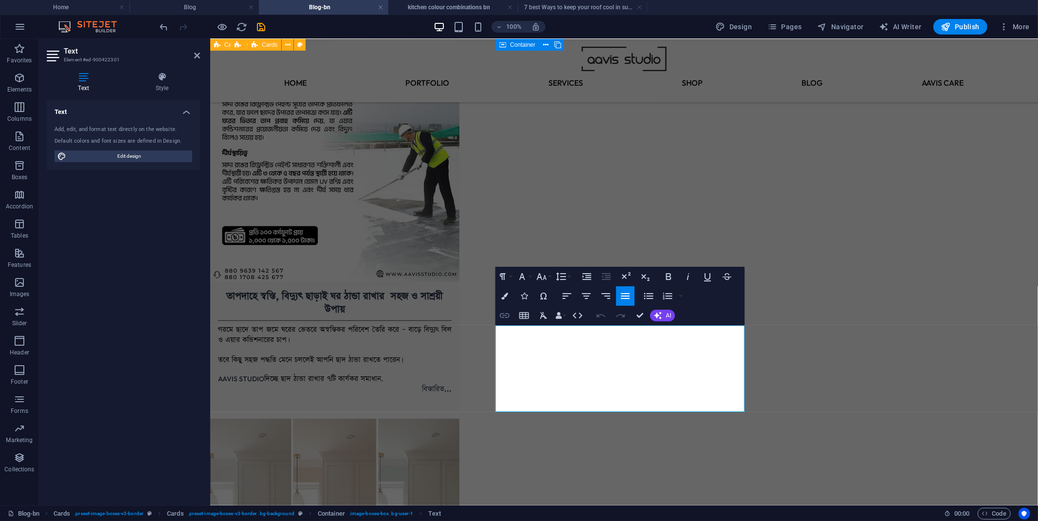
click at [507, 314] on icon "button" at bounding box center [505, 315] width 12 height 12
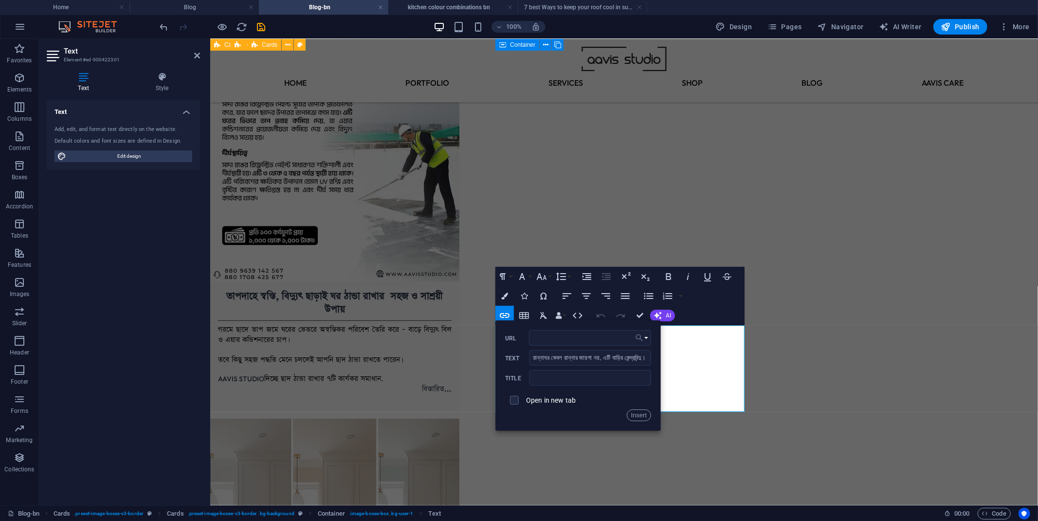
click at [646, 336] on button "Choose Link" at bounding box center [641, 338] width 18 height 16
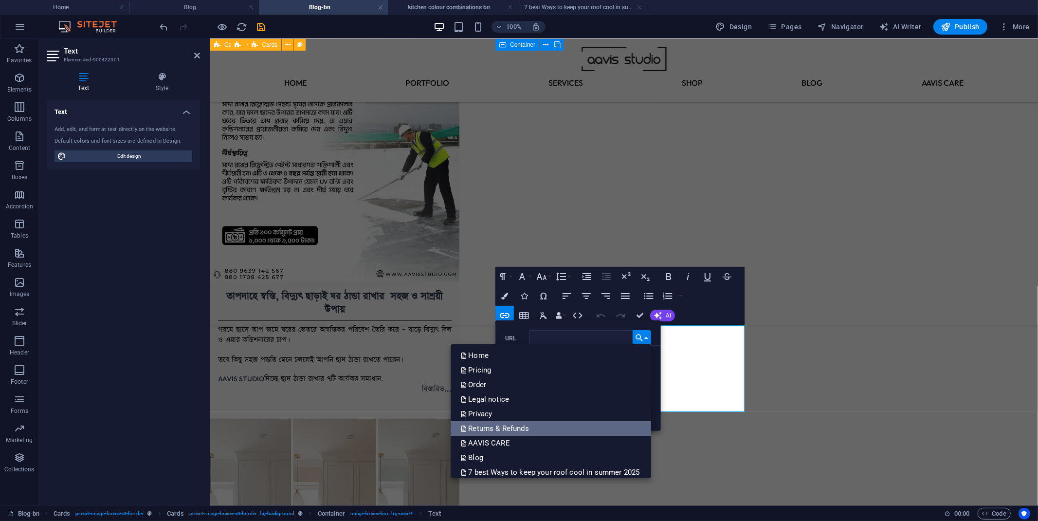
scroll to position [165, 0]
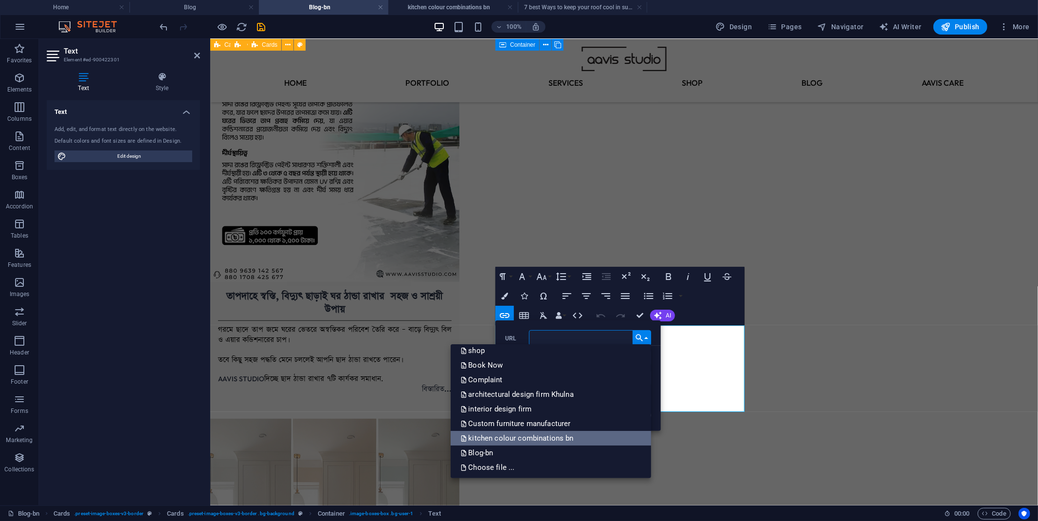
click at [535, 351] on p "kitchen colour combinations bn" at bounding box center [517, 438] width 115 height 15
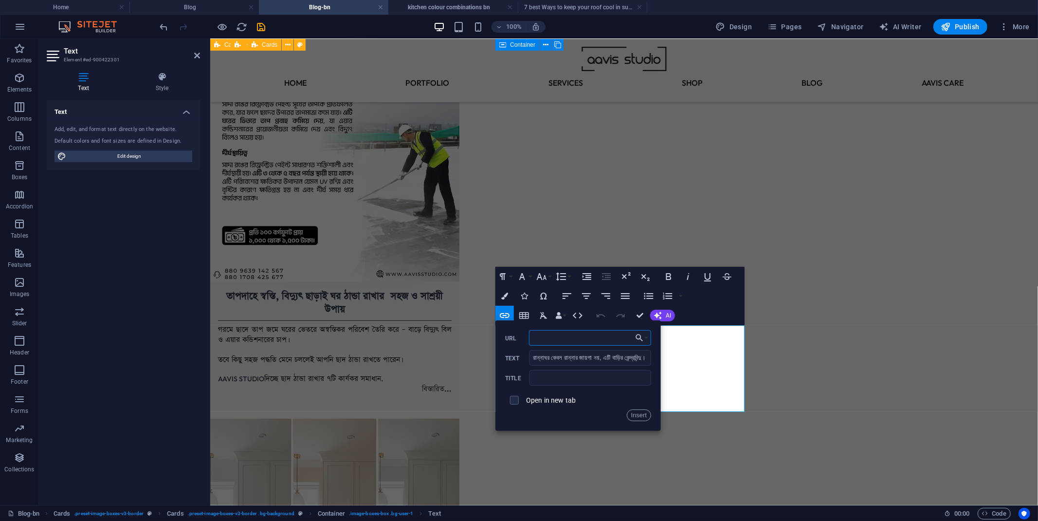
scroll to position [0, 6]
click at [644, 351] on button "Insert" at bounding box center [639, 415] width 25 height 12
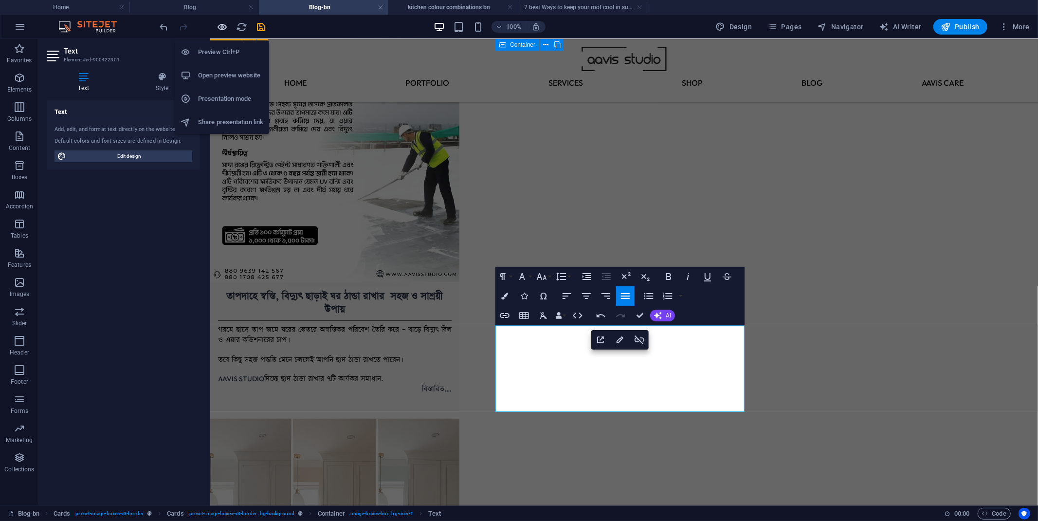
click at [0, 0] on icon "button" at bounding box center [0, 0] width 0 height 0
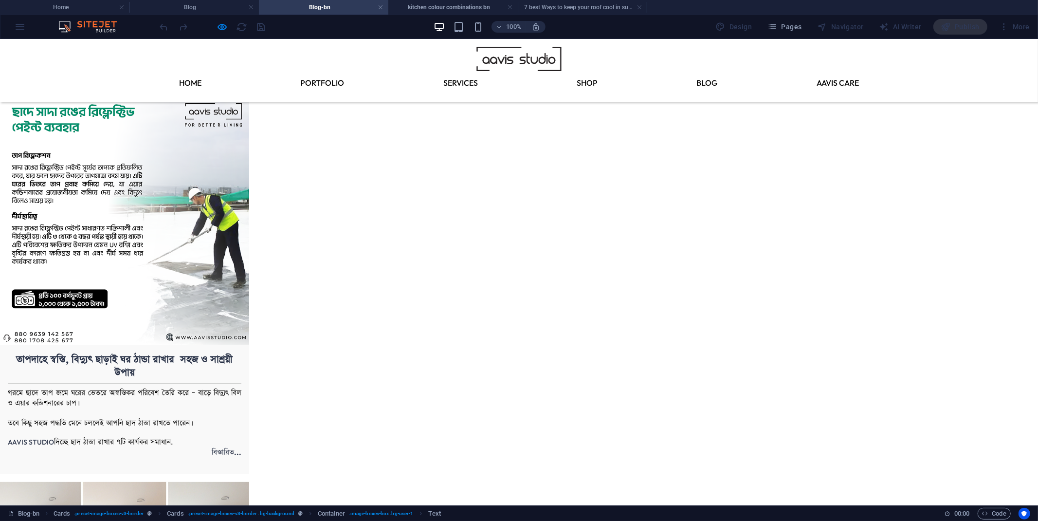
scroll to position [1826, 0]
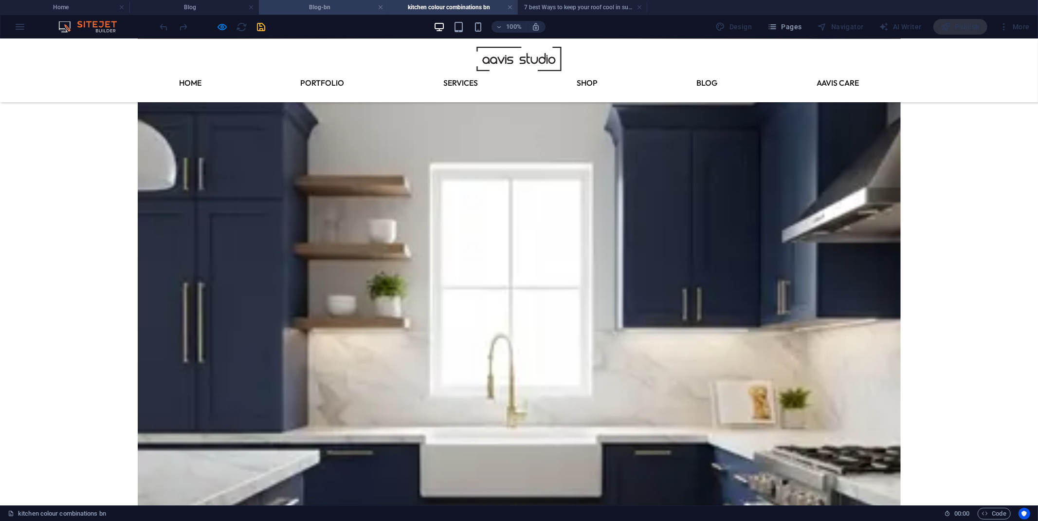
click at [329, 11] on h4 "Blog-bn" at bounding box center [323, 7] width 129 height 11
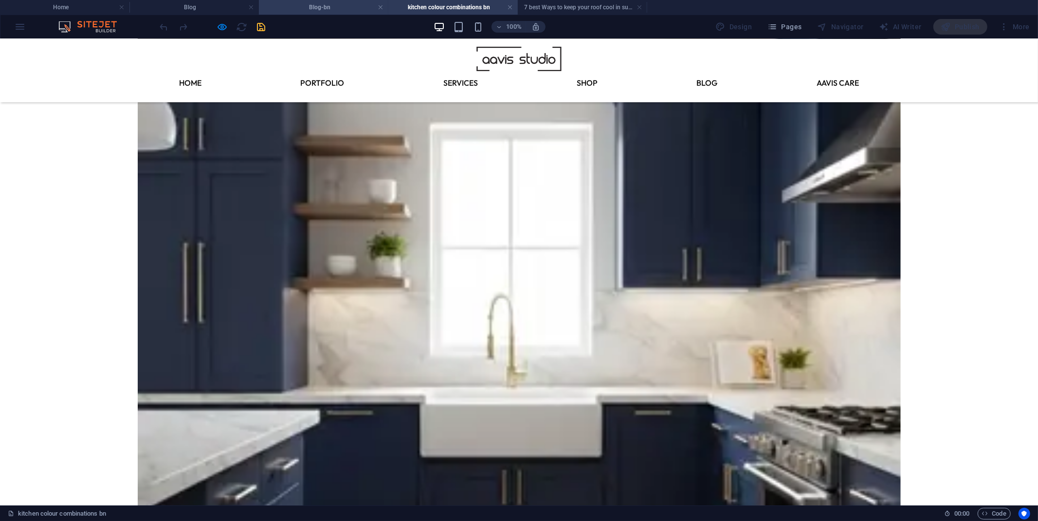
scroll to position [0, 0]
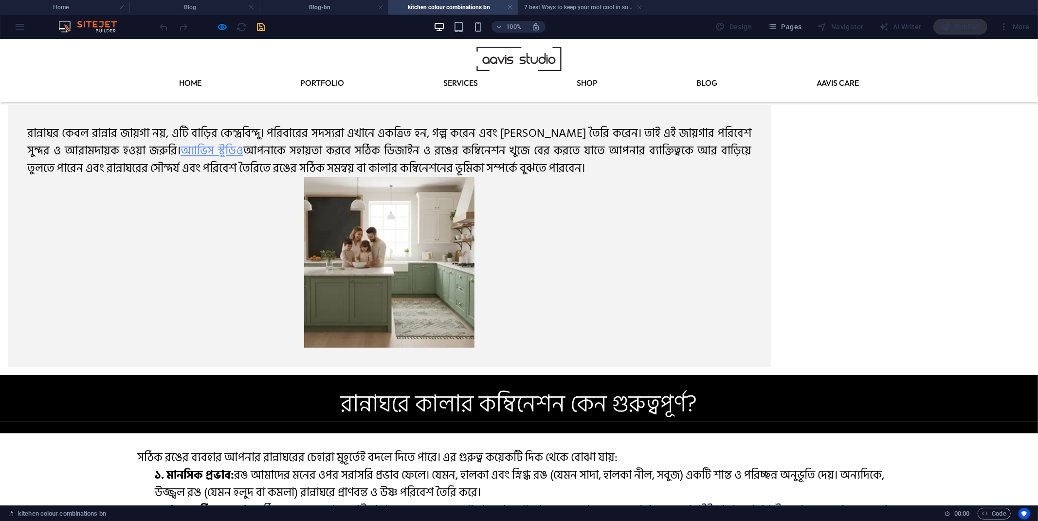
scroll to position [1803, 0]
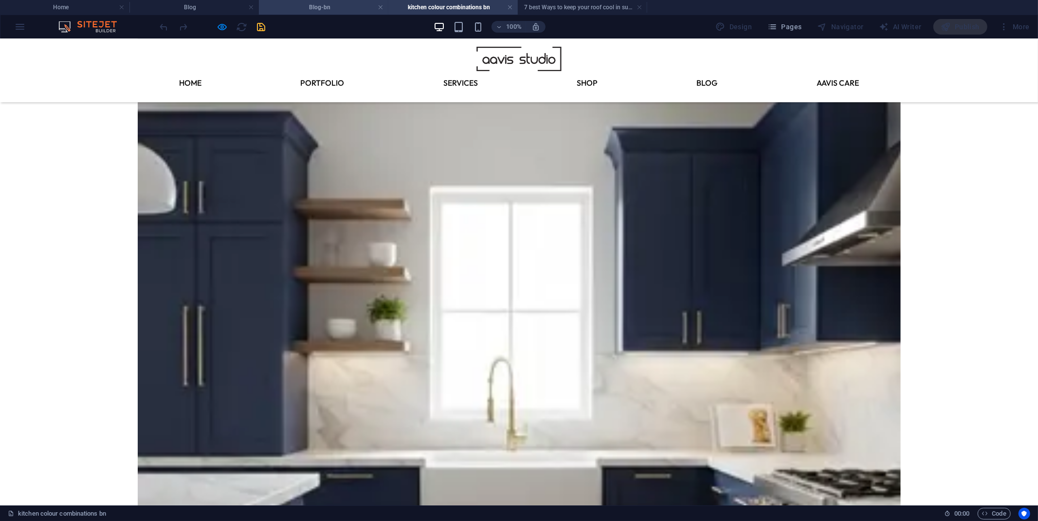
click at [329, 11] on h4 "Blog-bn" at bounding box center [323, 7] width 129 height 11
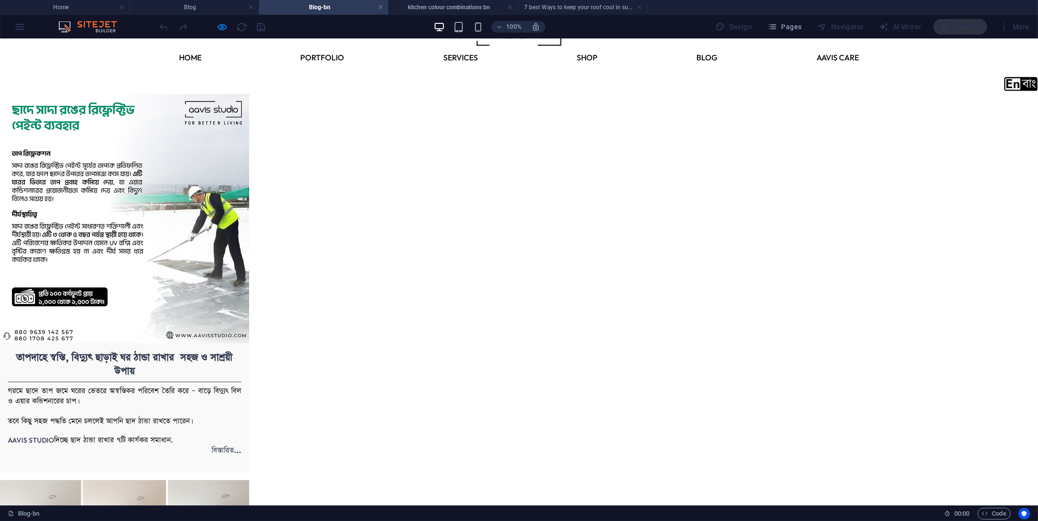
scroll to position [0, 0]
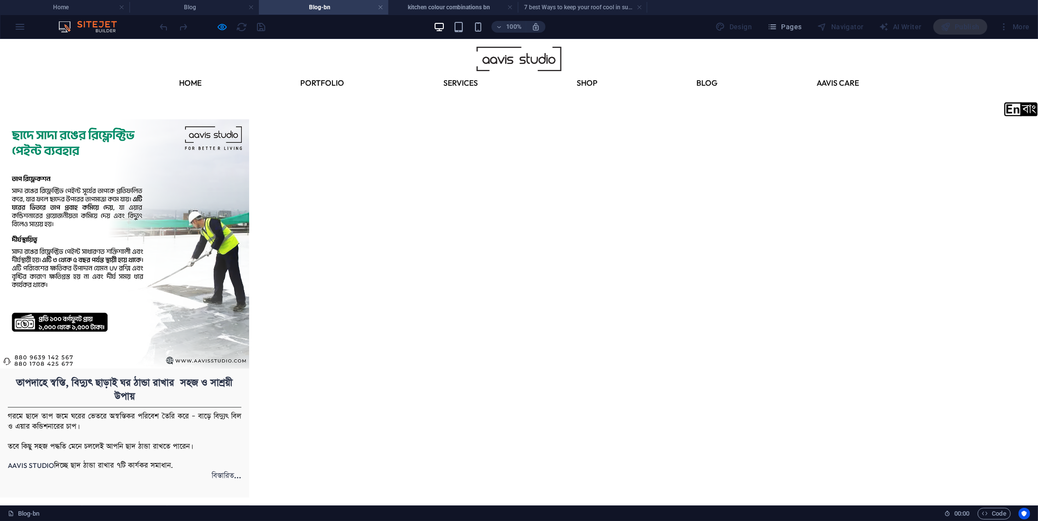
click at [738, 104] on icon at bounding box center [1029, 109] width 16 height 13
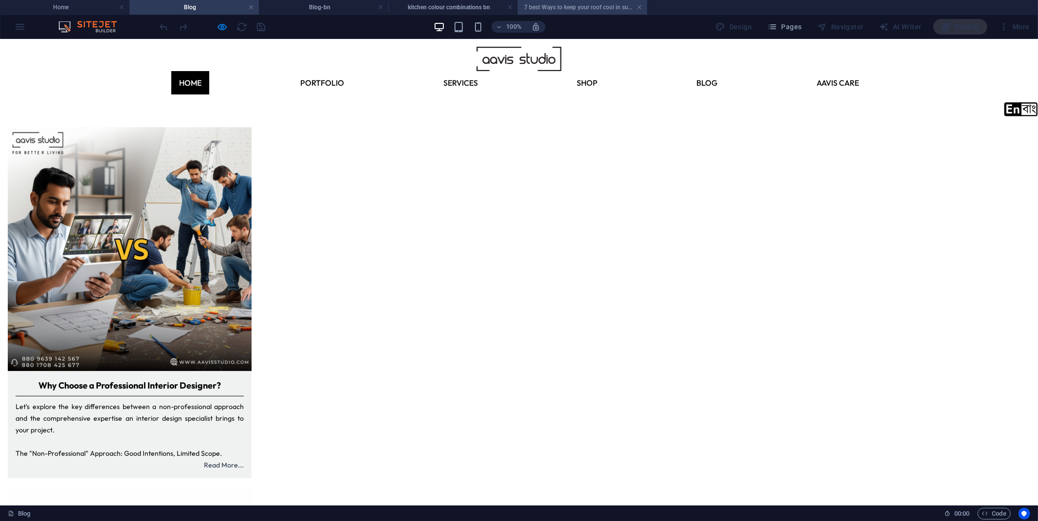
click at [605, 11] on h4 "7 best Ways to keep your roof cool in summer 2025" at bounding box center [582, 7] width 129 height 11
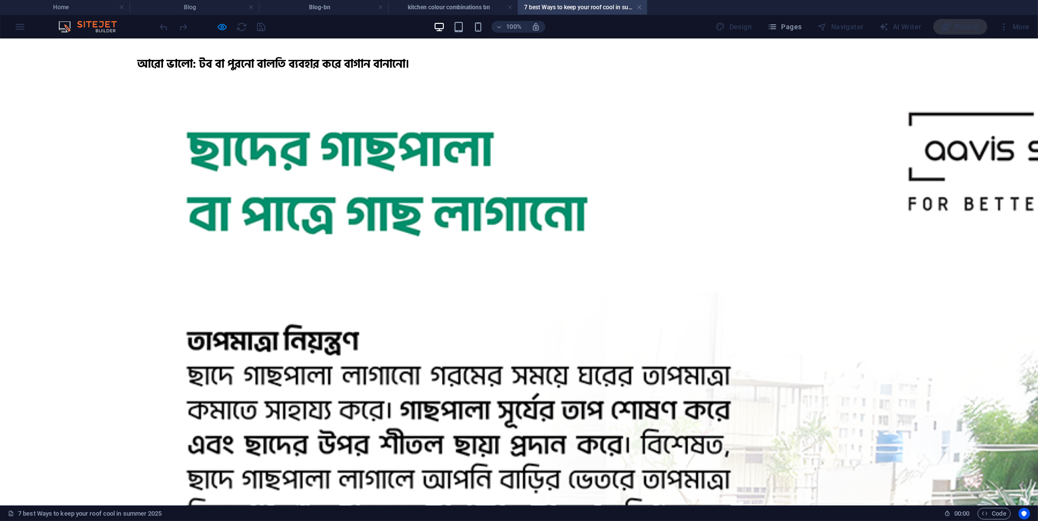
click at [635, 10] on h4 "7 best Ways to keep your roof cool in summer 2025" at bounding box center [582, 7] width 129 height 11
click at [639, 10] on link at bounding box center [639, 7] width 6 height 9
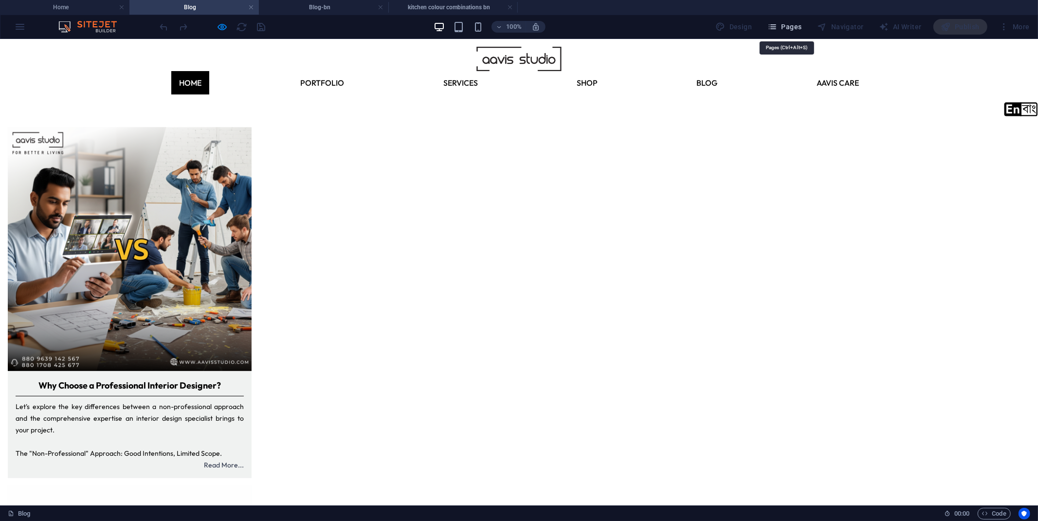
click at [738, 27] on span "Pages" at bounding box center [784, 27] width 34 height 10
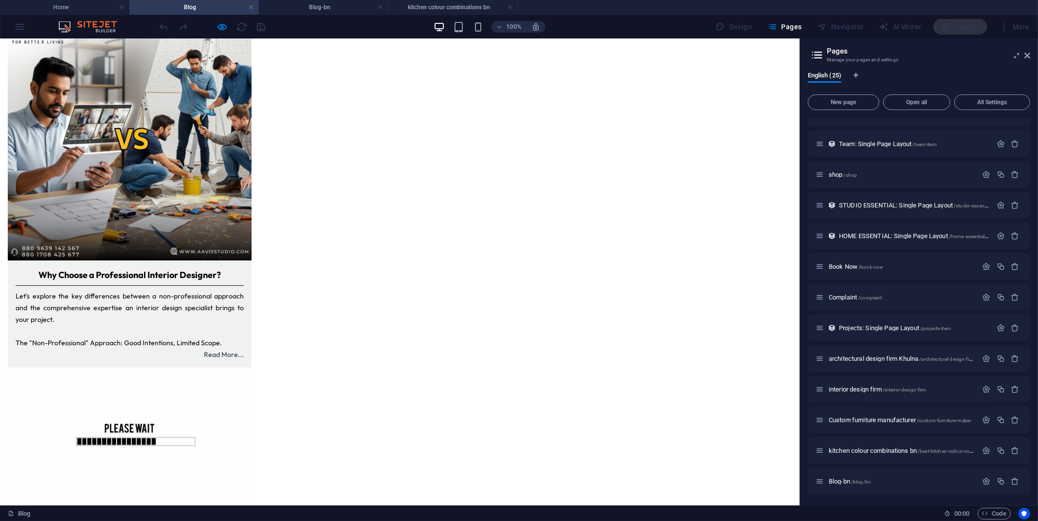
scroll to position [0, 0]
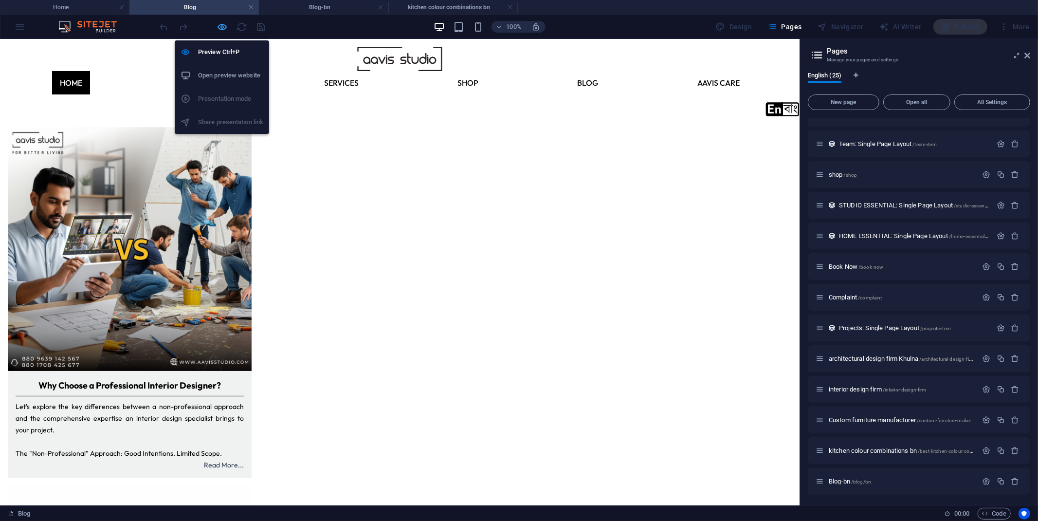
click at [0, 0] on icon "button" at bounding box center [0, 0] width 0 height 0
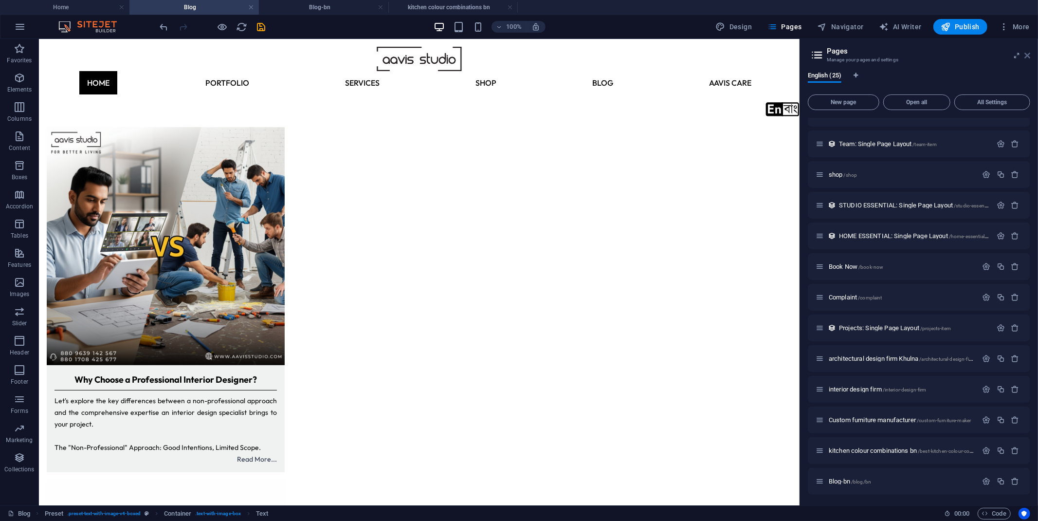
click at [738, 58] on icon at bounding box center [1027, 56] width 6 height 8
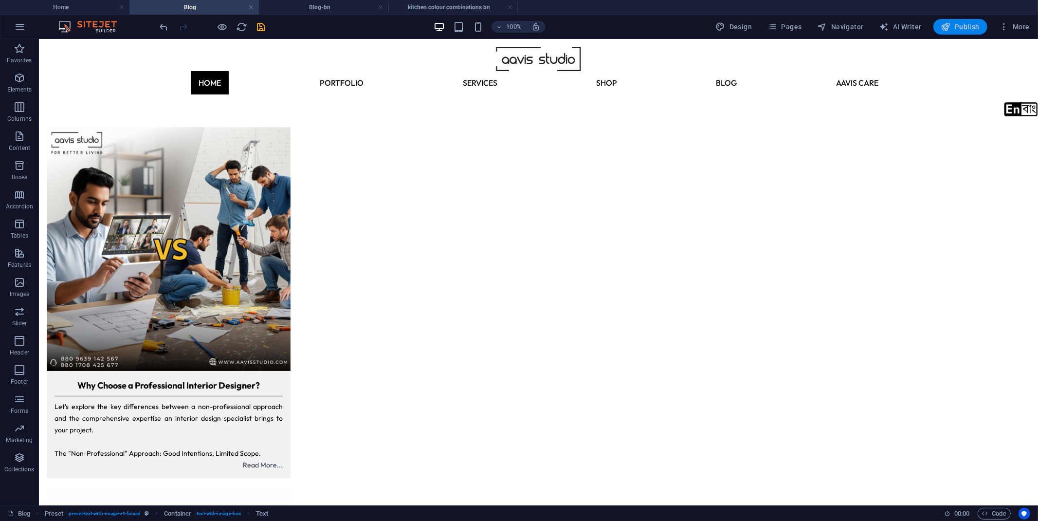
click at [738, 25] on span "Publish" at bounding box center [960, 27] width 38 height 10
click at [0, 0] on div at bounding box center [0, 0] width 0 height 0
click at [324, 14] on li "Blog-bn" at bounding box center [323, 7] width 129 height 15
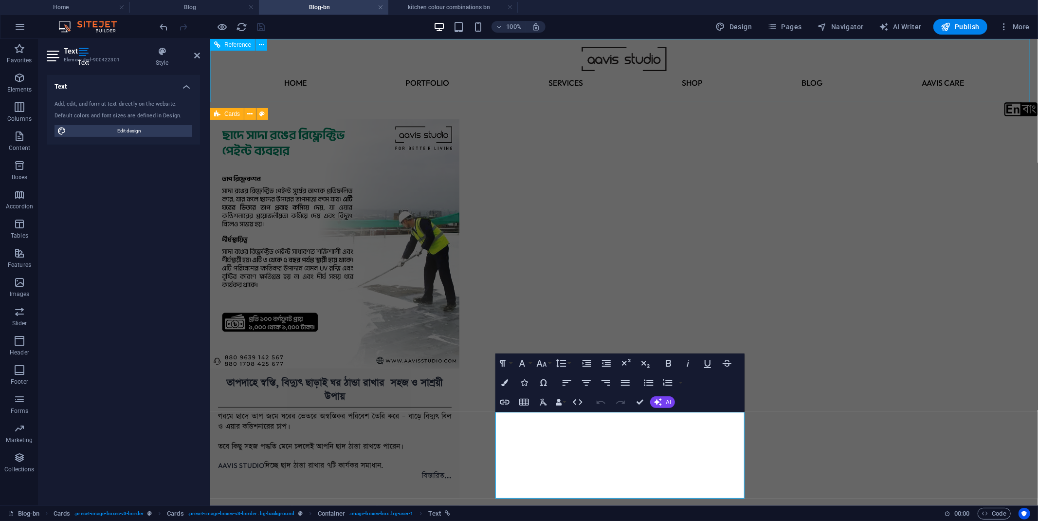
click at [738, 99] on div "Home portfolio SERVICES architectural designing Interior designing Custom Furni…" at bounding box center [624, 69] width 828 height 63
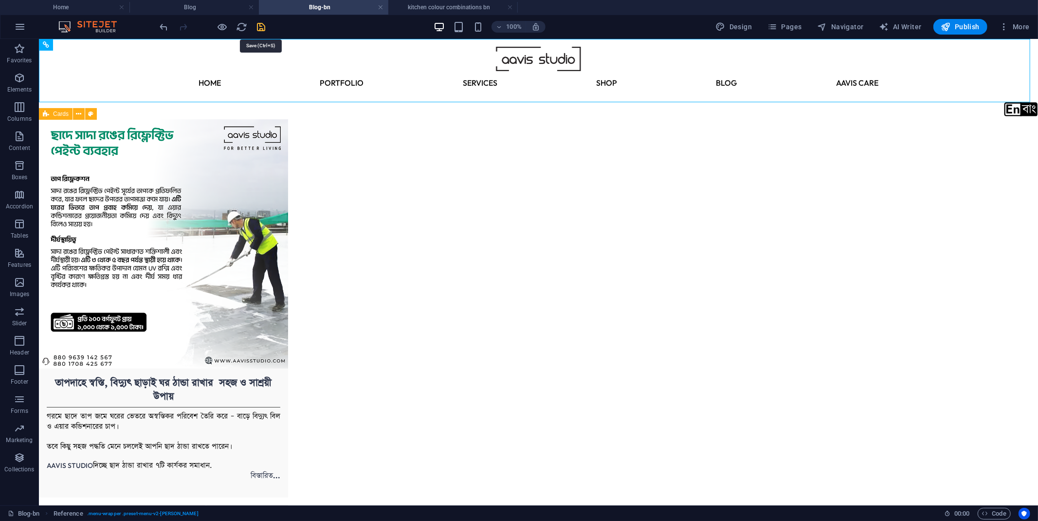
click at [264, 28] on icon "save" at bounding box center [261, 26] width 11 height 11
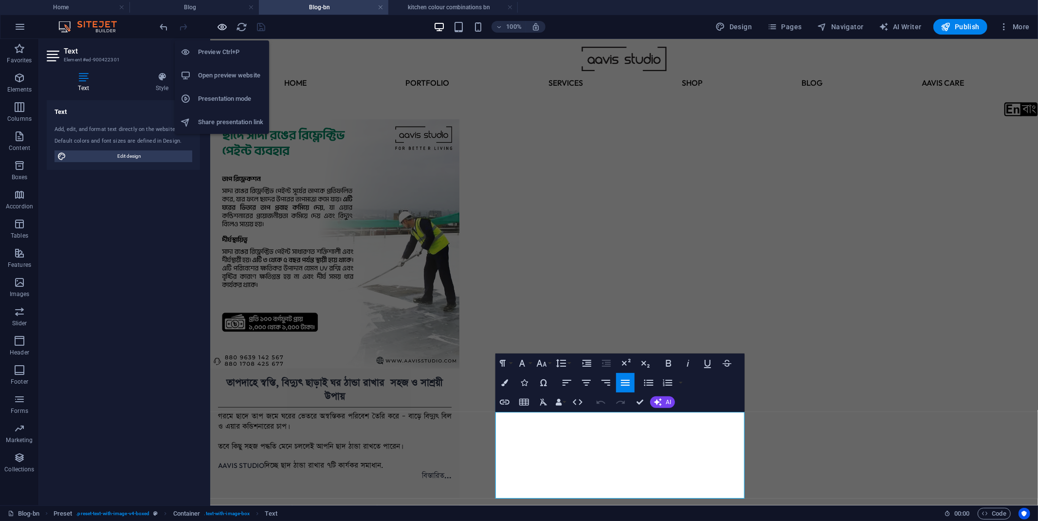
click at [0, 0] on icon "button" at bounding box center [0, 0] width 0 height 0
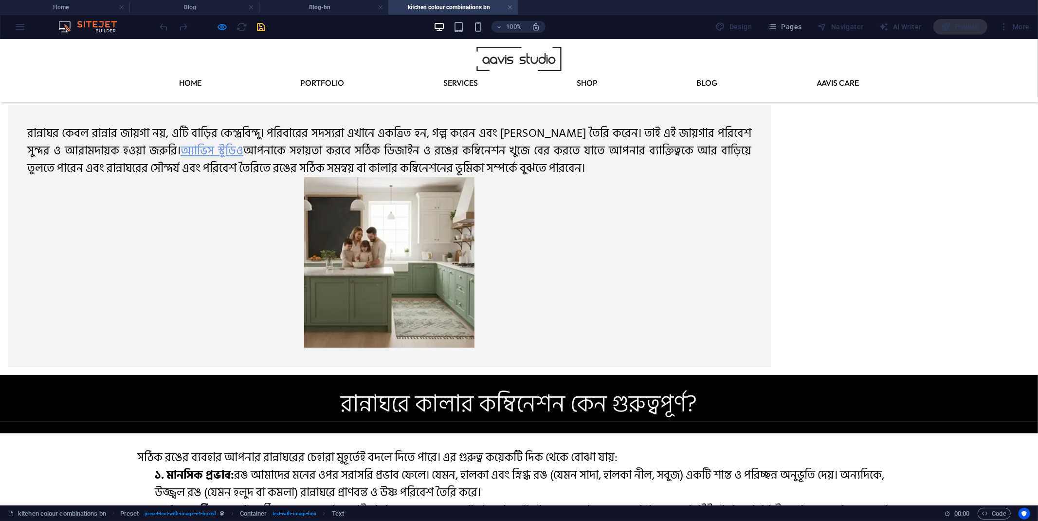
scroll to position [1779, 0]
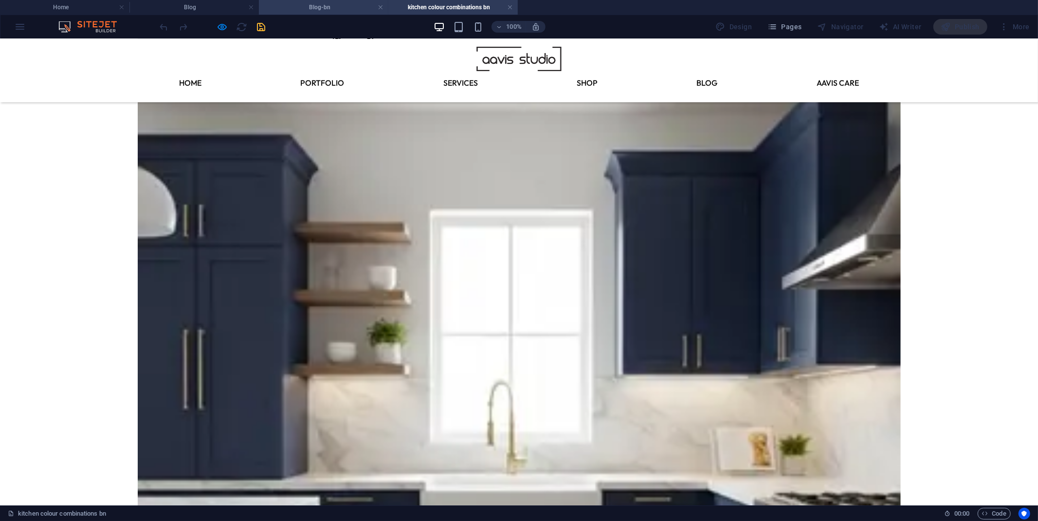
click at [300, 0] on li "Blog-bn" at bounding box center [323, 7] width 129 height 15
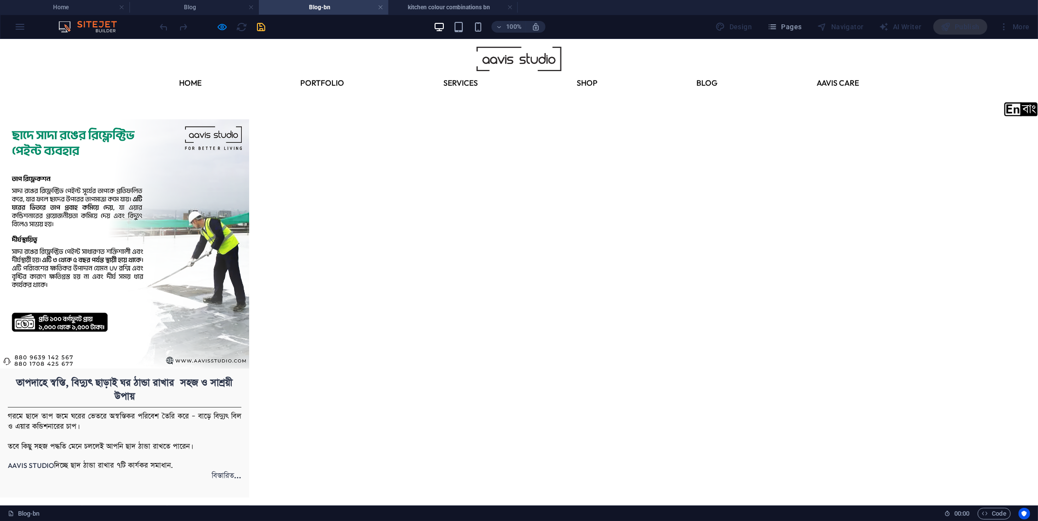
scroll to position [0, 0]
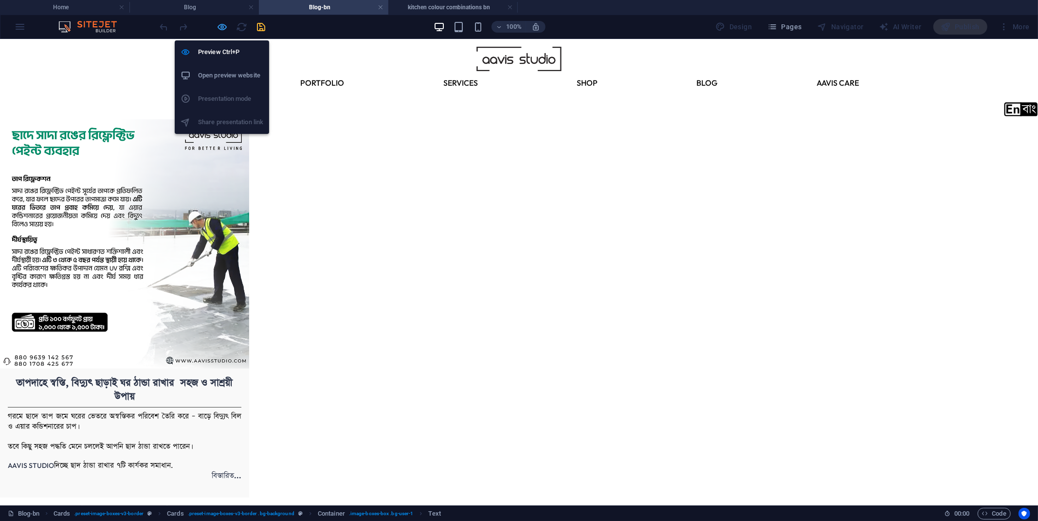
click at [0, 0] on icon "button" at bounding box center [0, 0] width 0 height 0
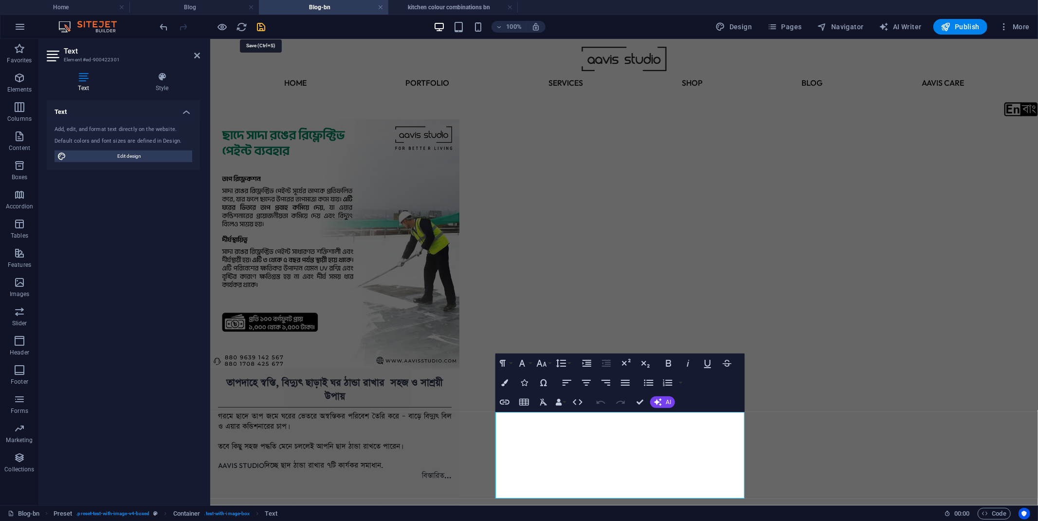
click at [263, 28] on icon "save" at bounding box center [261, 26] width 11 height 11
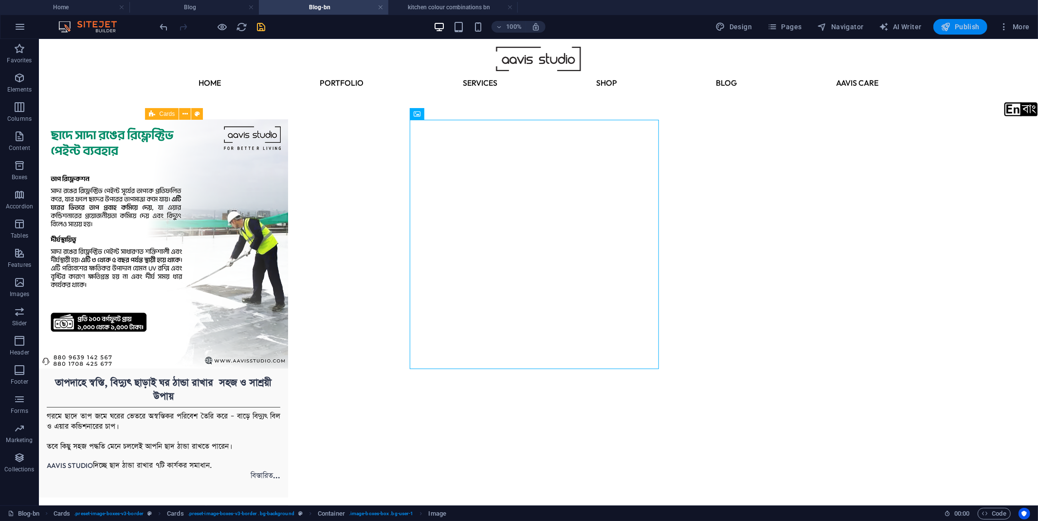
click at [738, 31] on span "Publish" at bounding box center [960, 27] width 38 height 10
